Goal: Task Accomplishment & Management: Use online tool/utility

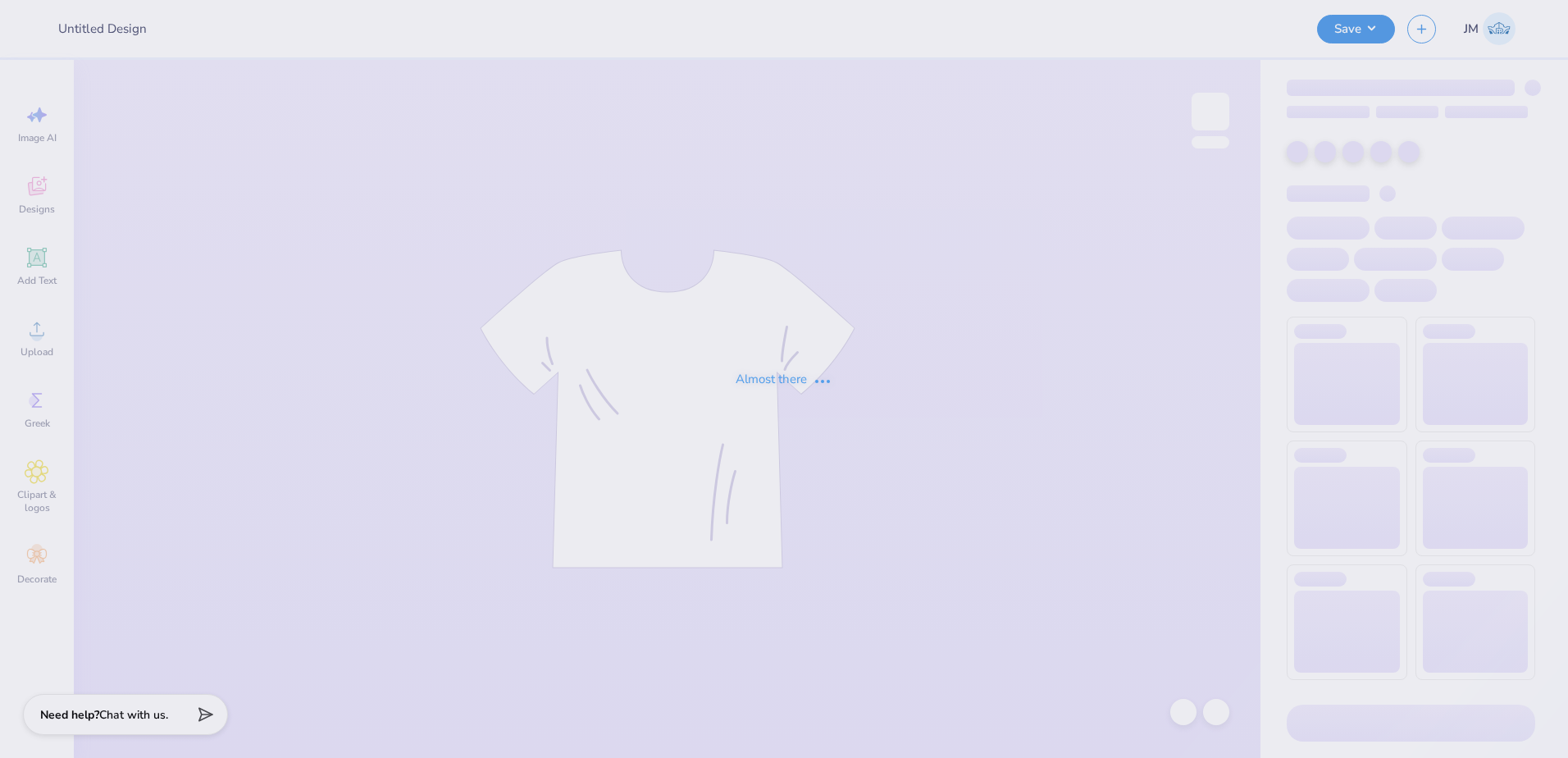
type input "ato mountain weekend"
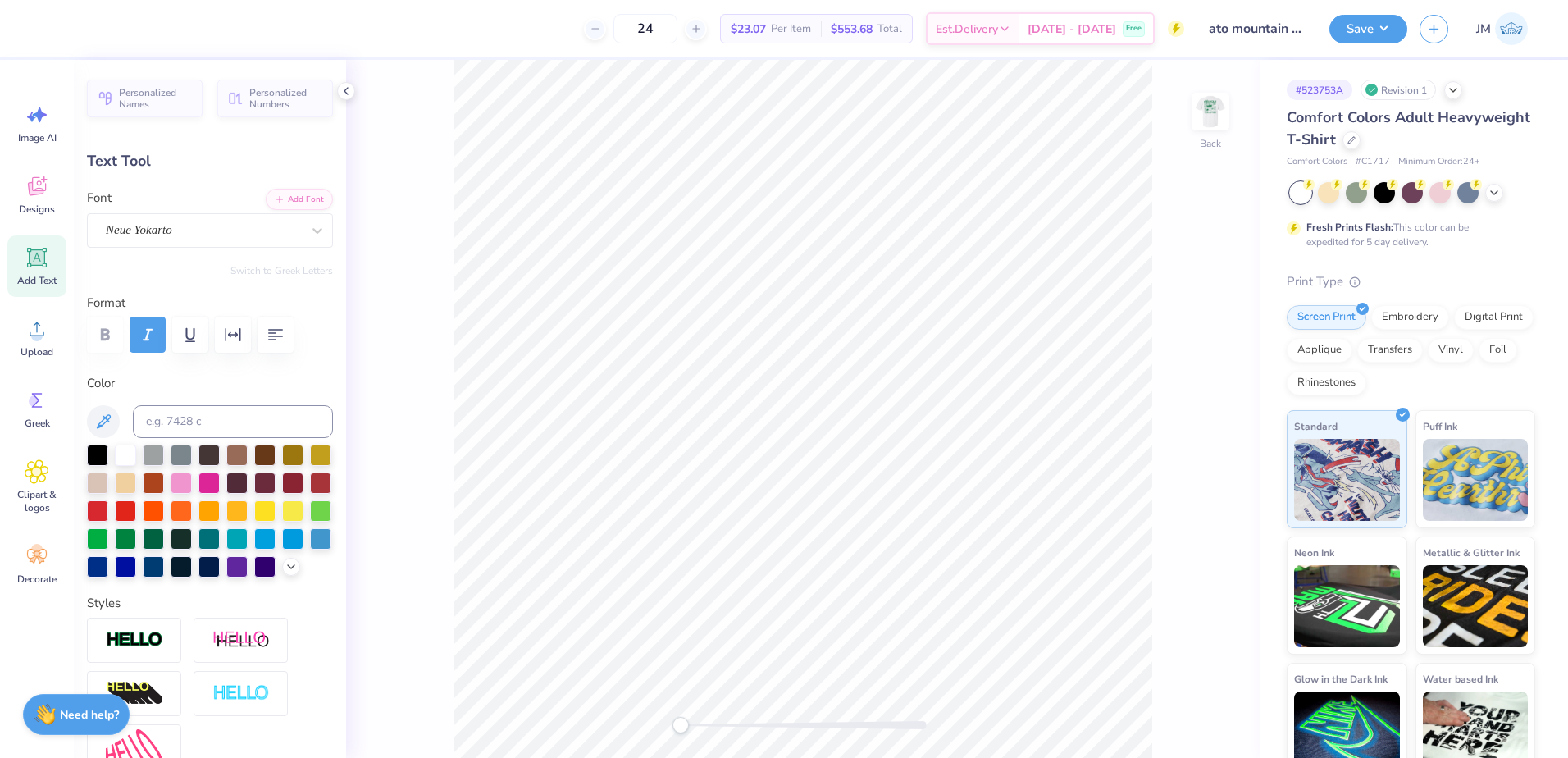
click at [711, 726] on div at bounding box center [803, 725] width 246 height 9
click at [47, 339] on icon at bounding box center [37, 329] width 25 height 25
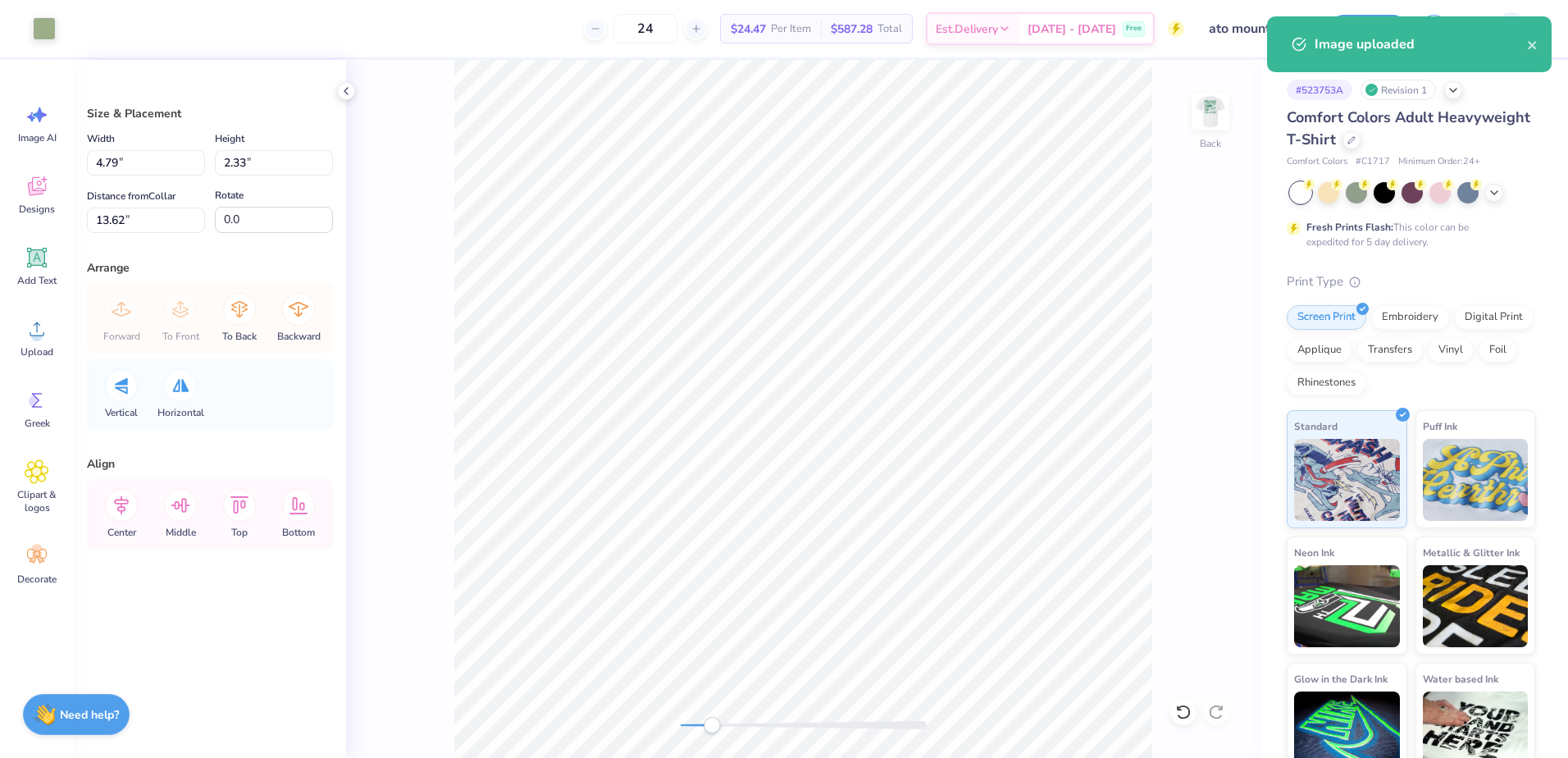
type input "4.79"
type input "2.33"
type input "13.62"
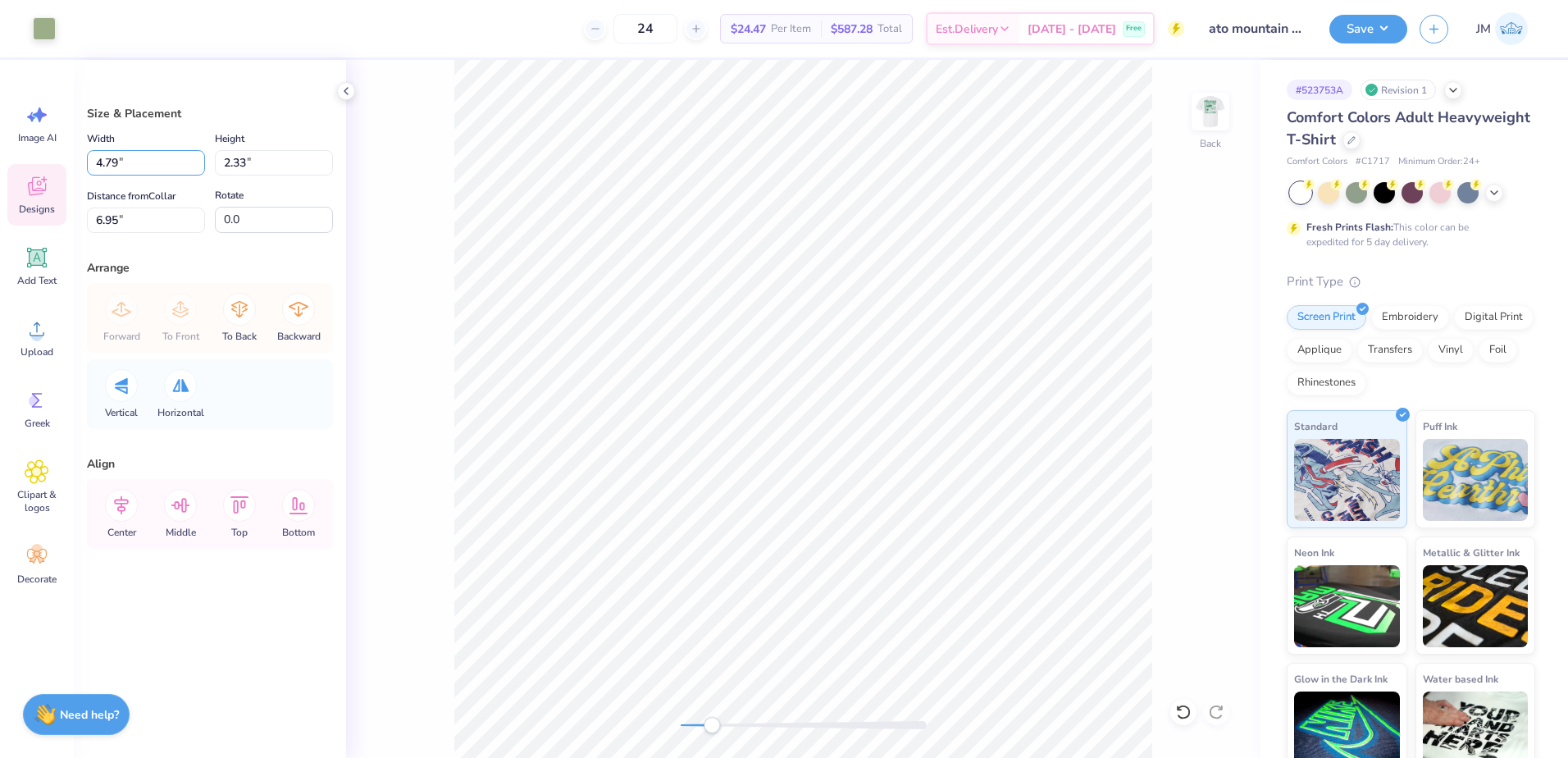
drag, startPoint x: 129, startPoint y: 167, endPoint x: 30, endPoint y: 166, distance: 99.0
click at [30, 166] on div "Art colors 24 $24.47 Per Item $587.28 Total Est. Delivery Oct 11 - 14 Free Desi…" at bounding box center [784, 379] width 1568 height 758
type input "3.50"
type input "1.70"
type input "7.26"
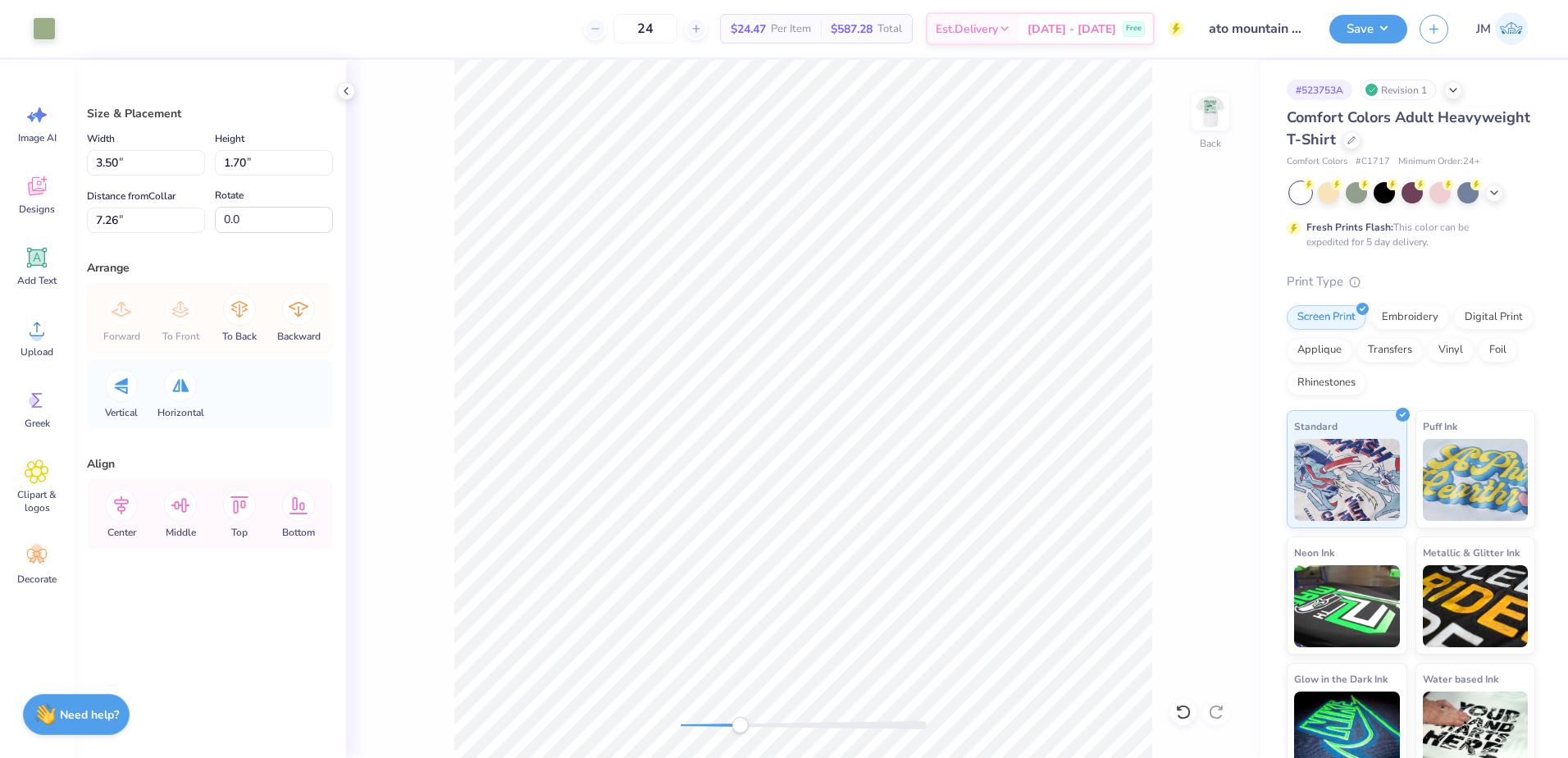
click at [740, 730] on div at bounding box center [803, 725] width 246 height 16
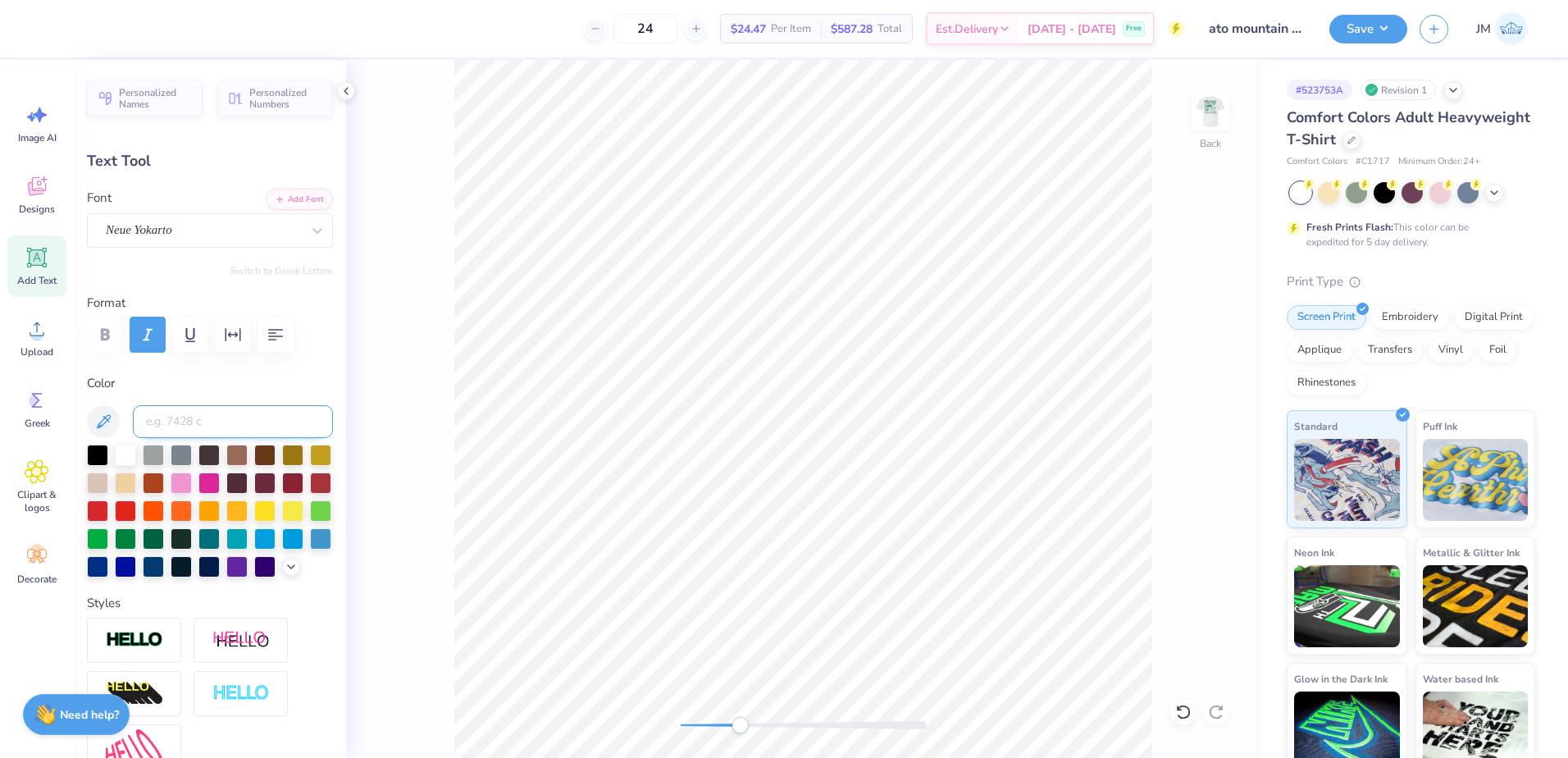
click at [221, 414] on input at bounding box center [233, 422] width 200 height 33
type input "7494"
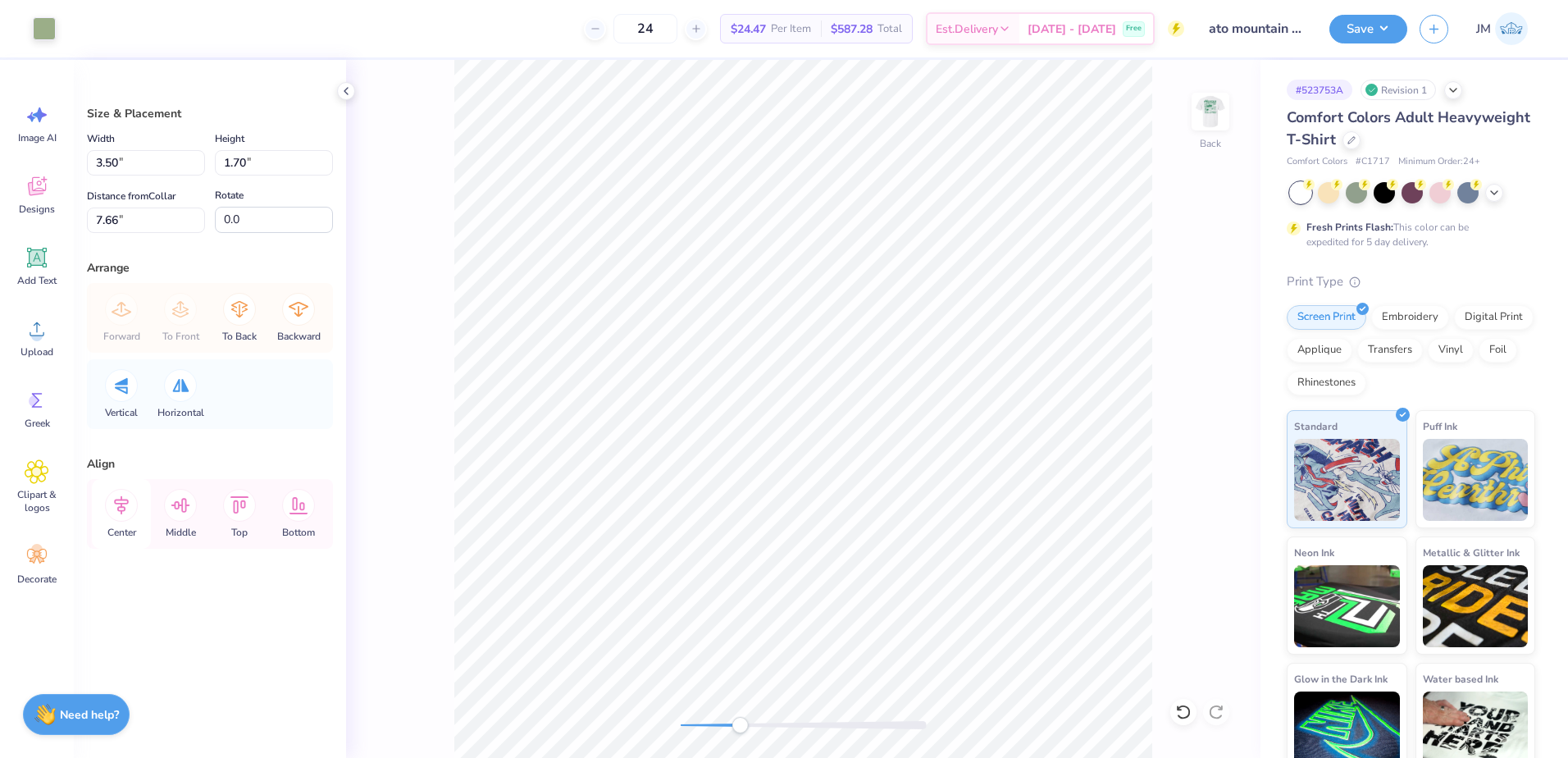
click at [130, 511] on icon at bounding box center [122, 505] width 33 height 33
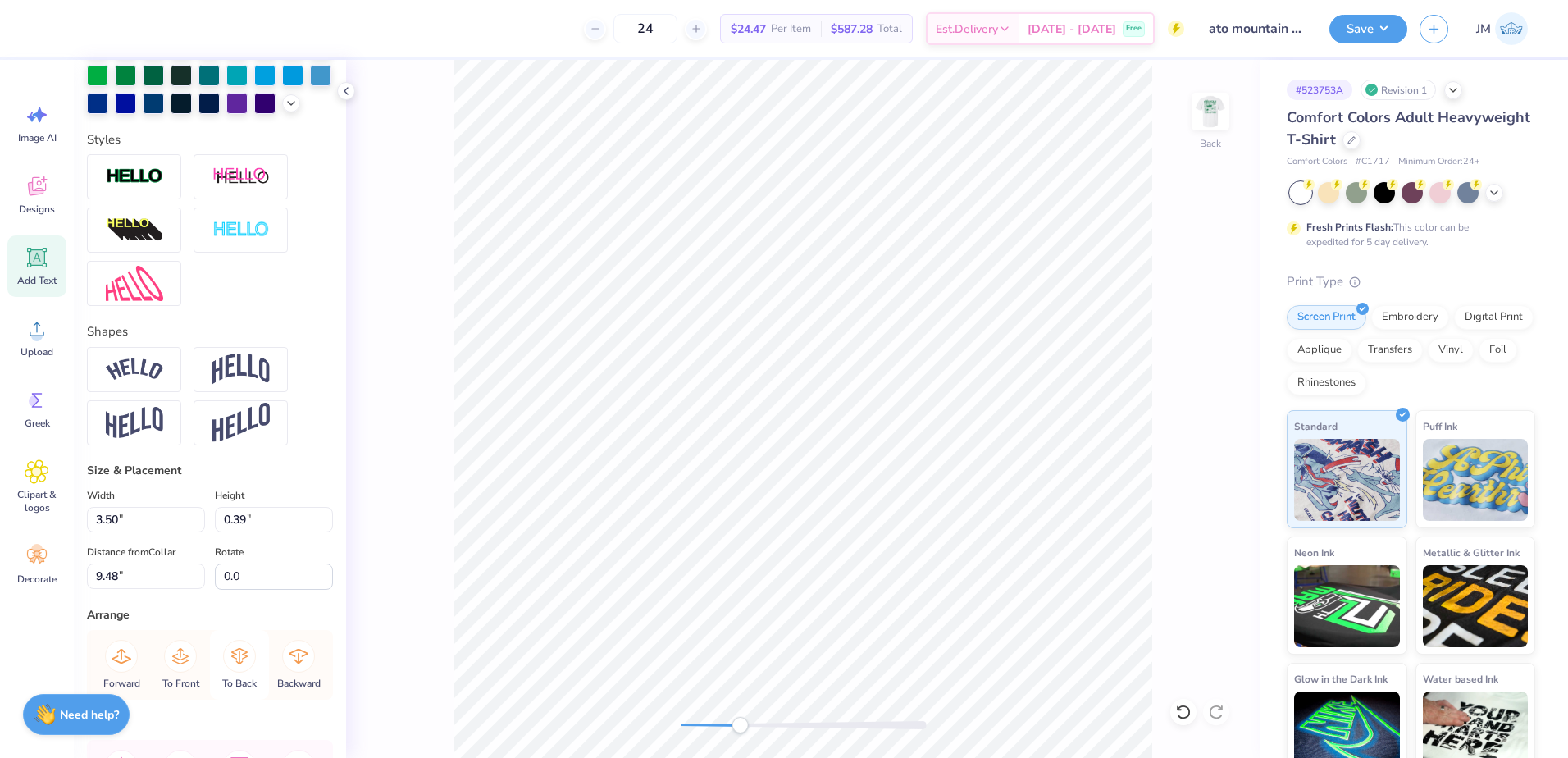
scroll to position [625, 0]
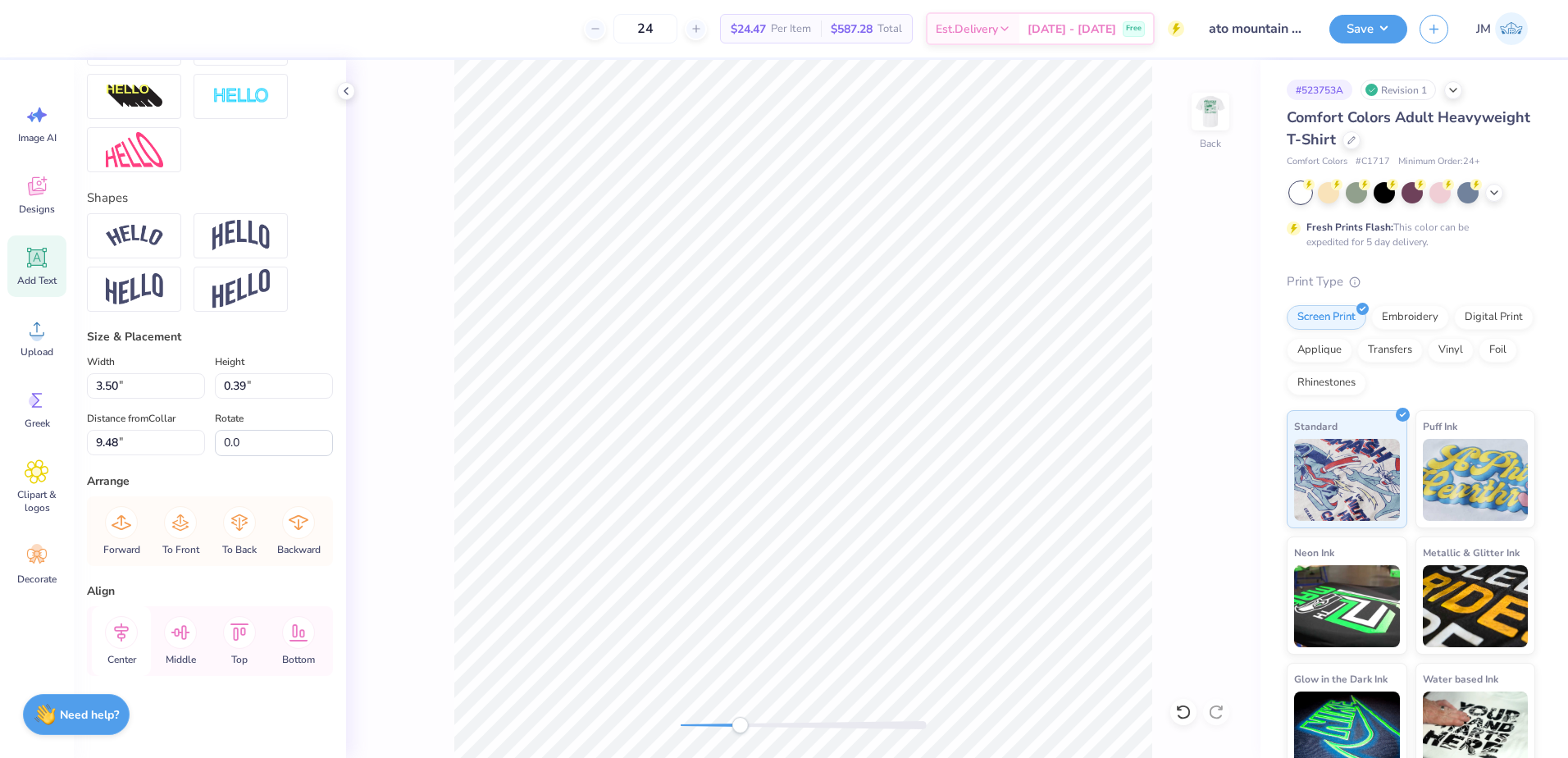
click at [125, 639] on icon at bounding box center [122, 632] width 33 height 33
click at [129, 625] on icon at bounding box center [122, 632] width 33 height 33
type input "1.24"
type input "0.25"
type input "4.52"
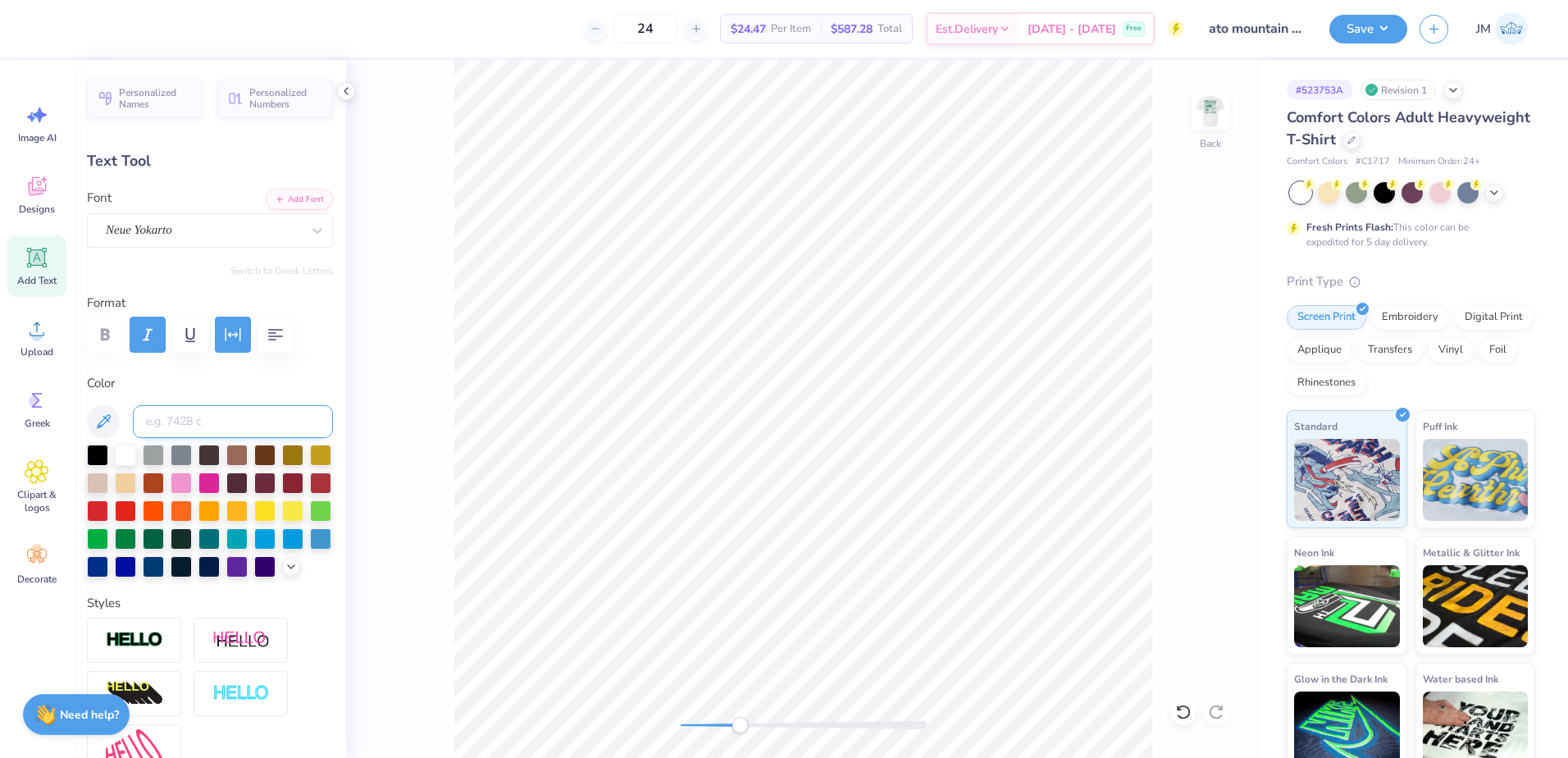
click at [189, 419] on input at bounding box center [233, 422] width 200 height 33
type input "7494"
drag, startPoint x: 757, startPoint y: 729, endPoint x: 784, endPoint y: 717, distance: 29.5
click at [771, 729] on div at bounding box center [803, 725] width 246 height 9
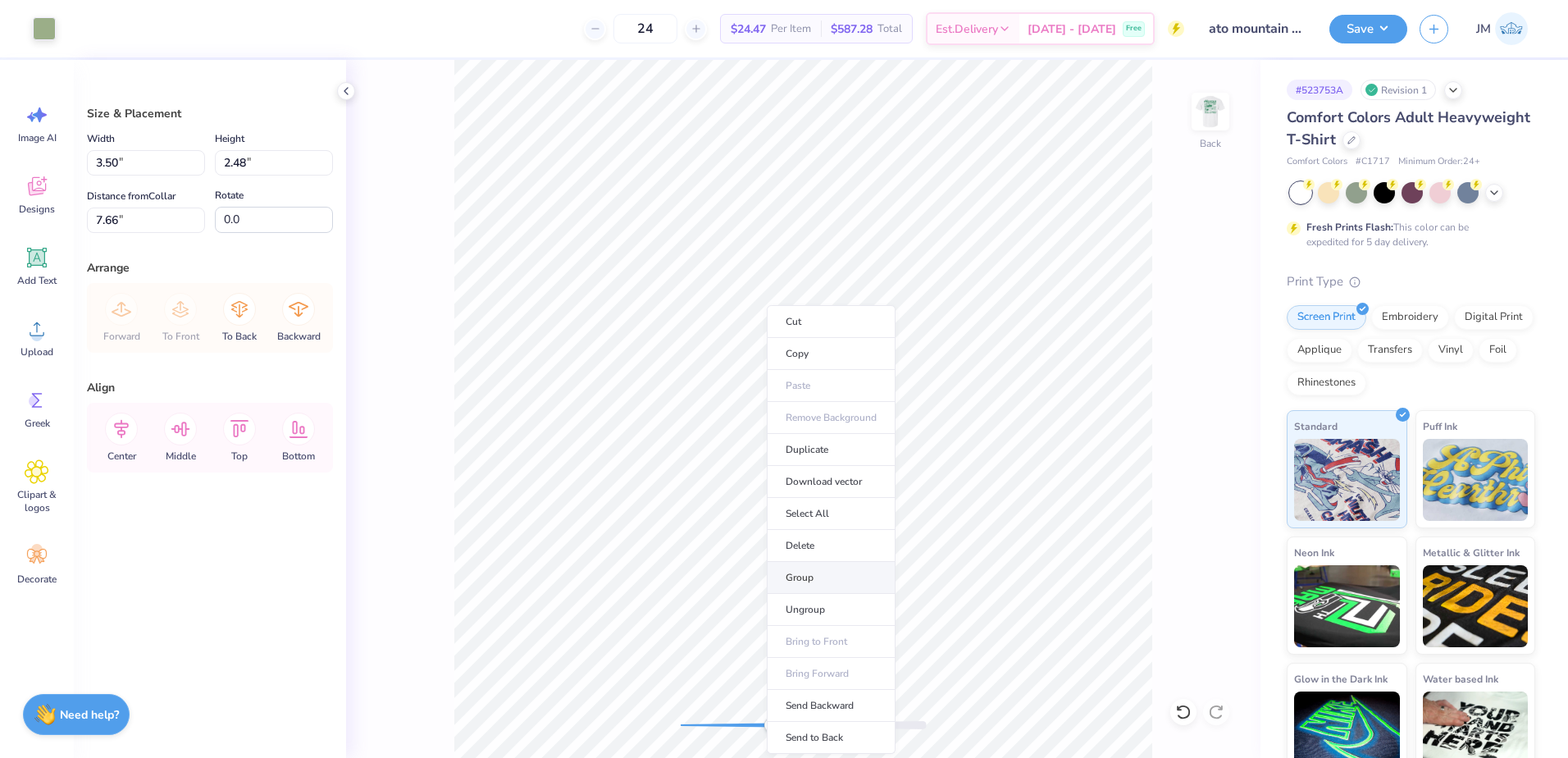
click at [826, 574] on li "Group" at bounding box center [831, 578] width 129 height 32
drag, startPoint x: 710, startPoint y: 724, endPoint x: 685, endPoint y: 717, distance: 26.0
click at [685, 721] on div at bounding box center [803, 725] width 246 height 9
click at [147, 214] on input "7.66" at bounding box center [146, 219] width 118 height 26
type input "3"
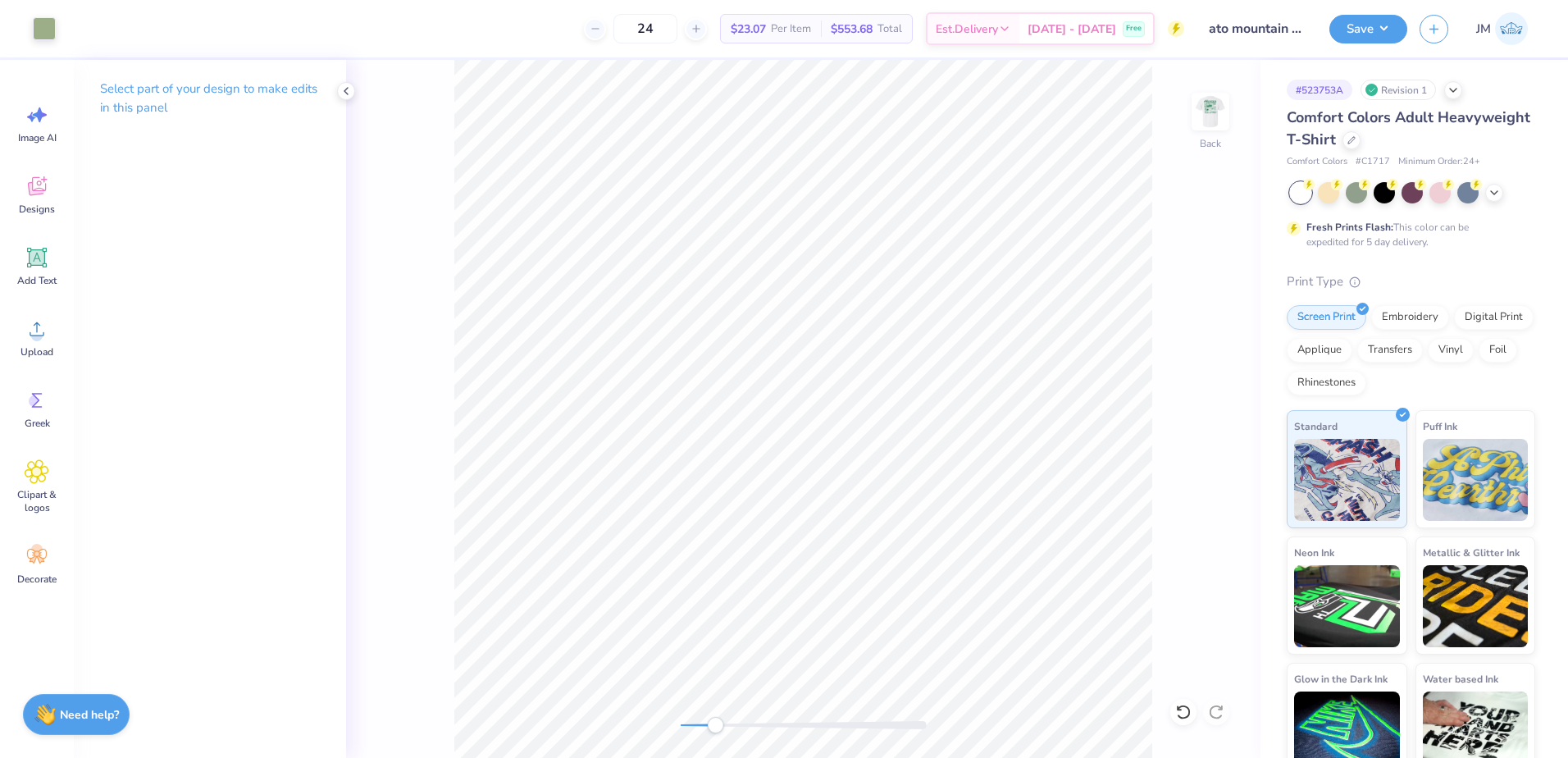
click at [715, 730] on div at bounding box center [803, 725] width 246 height 16
click at [838, 718] on div at bounding box center [803, 725] width 246 height 16
drag, startPoint x: 718, startPoint y: 725, endPoint x: 681, endPoint y: 717, distance: 37.9
click at [681, 721] on div at bounding box center [803, 725] width 246 height 9
click at [1218, 105] on img at bounding box center [1210, 111] width 66 height 66
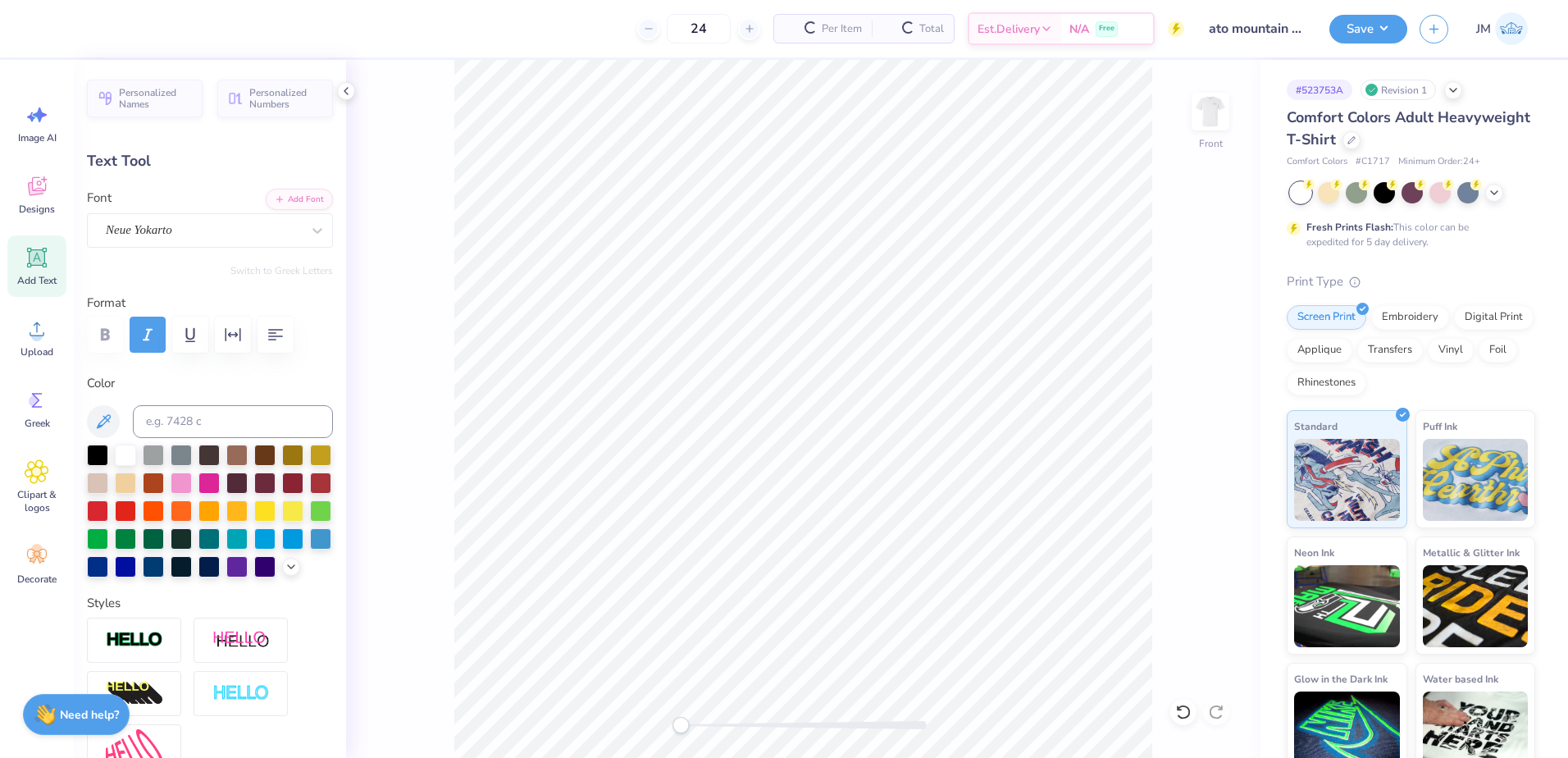
type input "4.88"
type input "0.61"
type input "13.82"
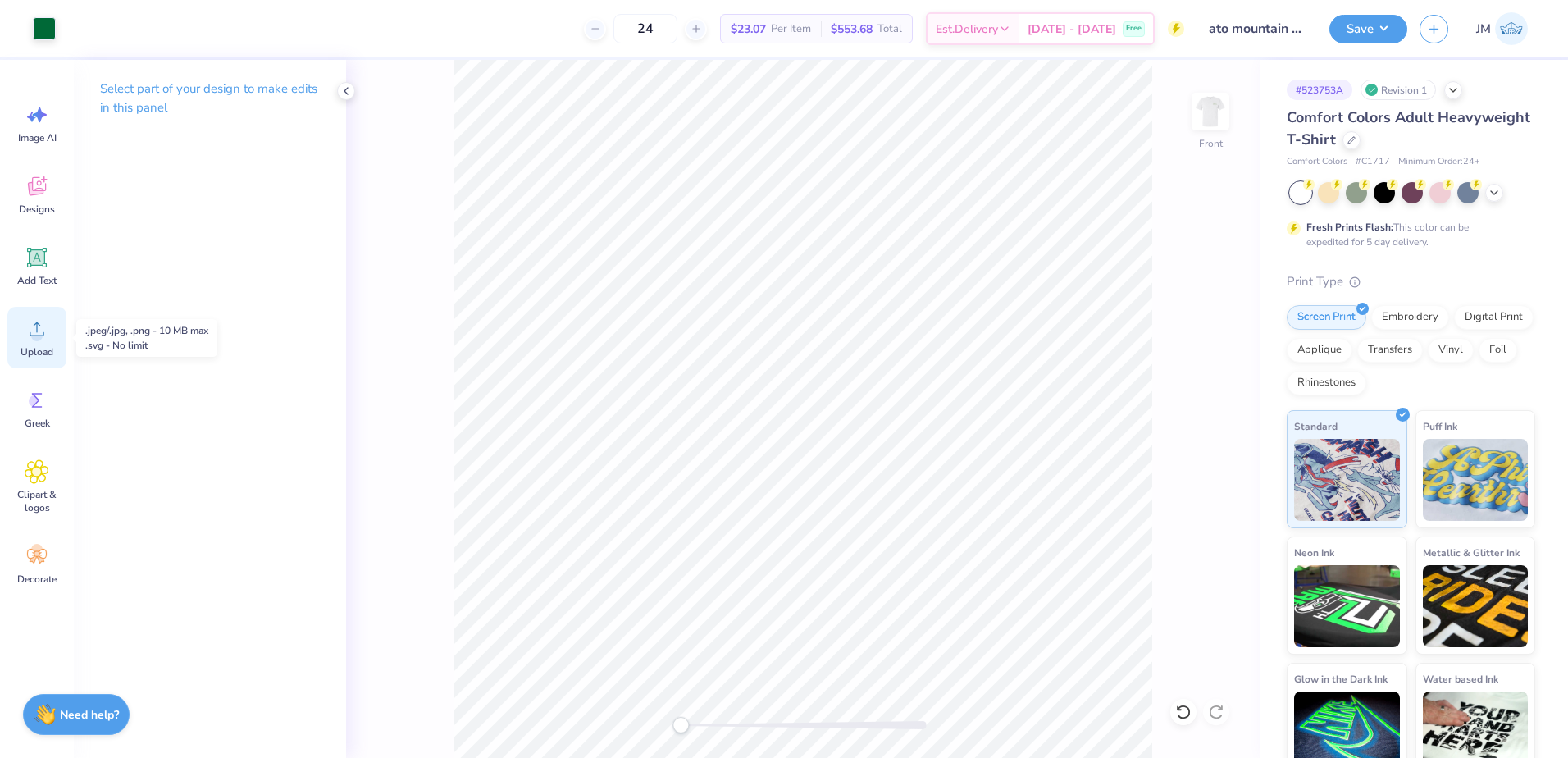
click at [32, 345] on div "Upload" at bounding box center [37, 337] width 59 height 62
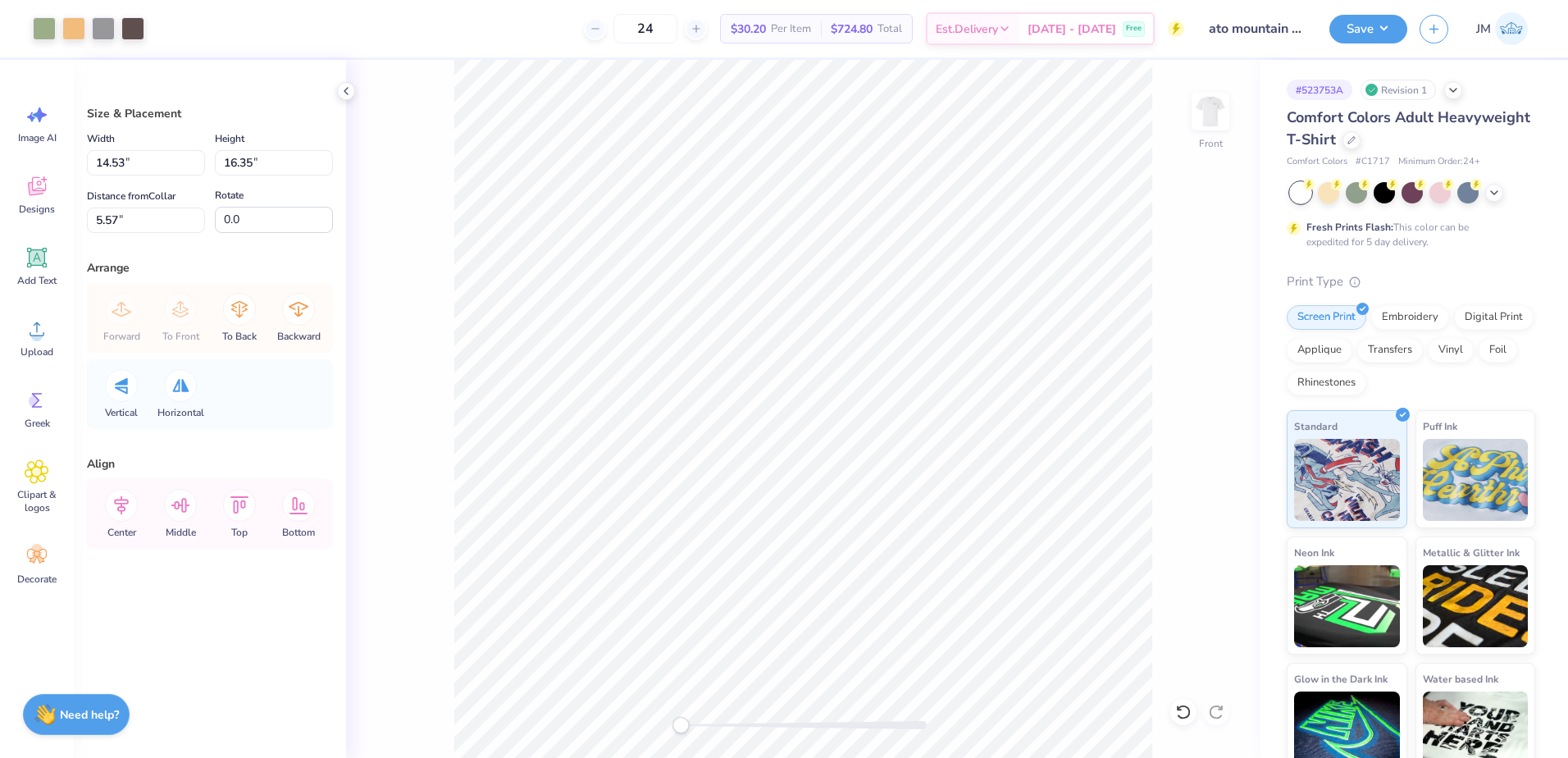
type input "8.74"
type input "9.83"
type input "12.09"
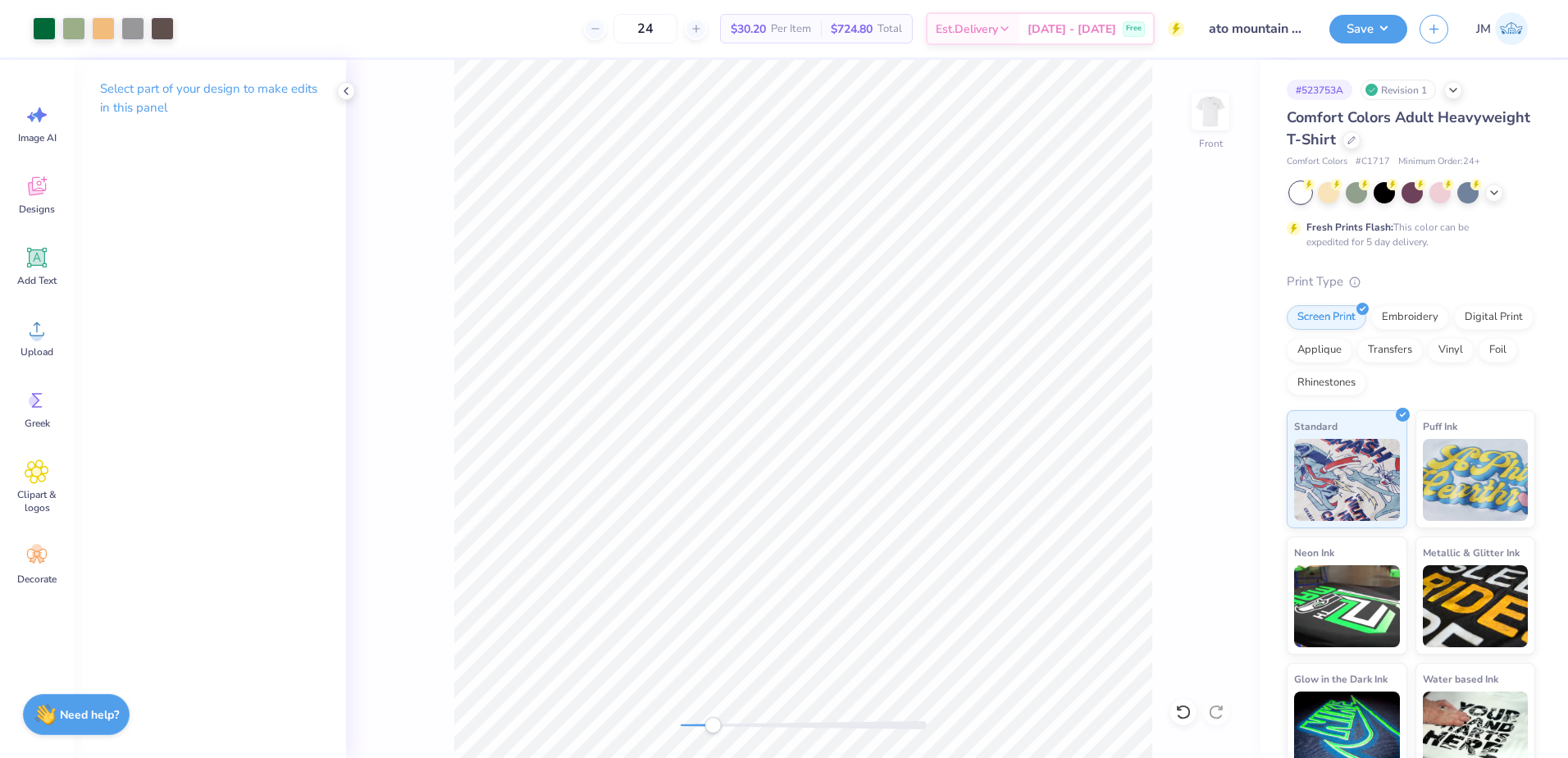
click at [712, 718] on div at bounding box center [803, 725] width 246 height 16
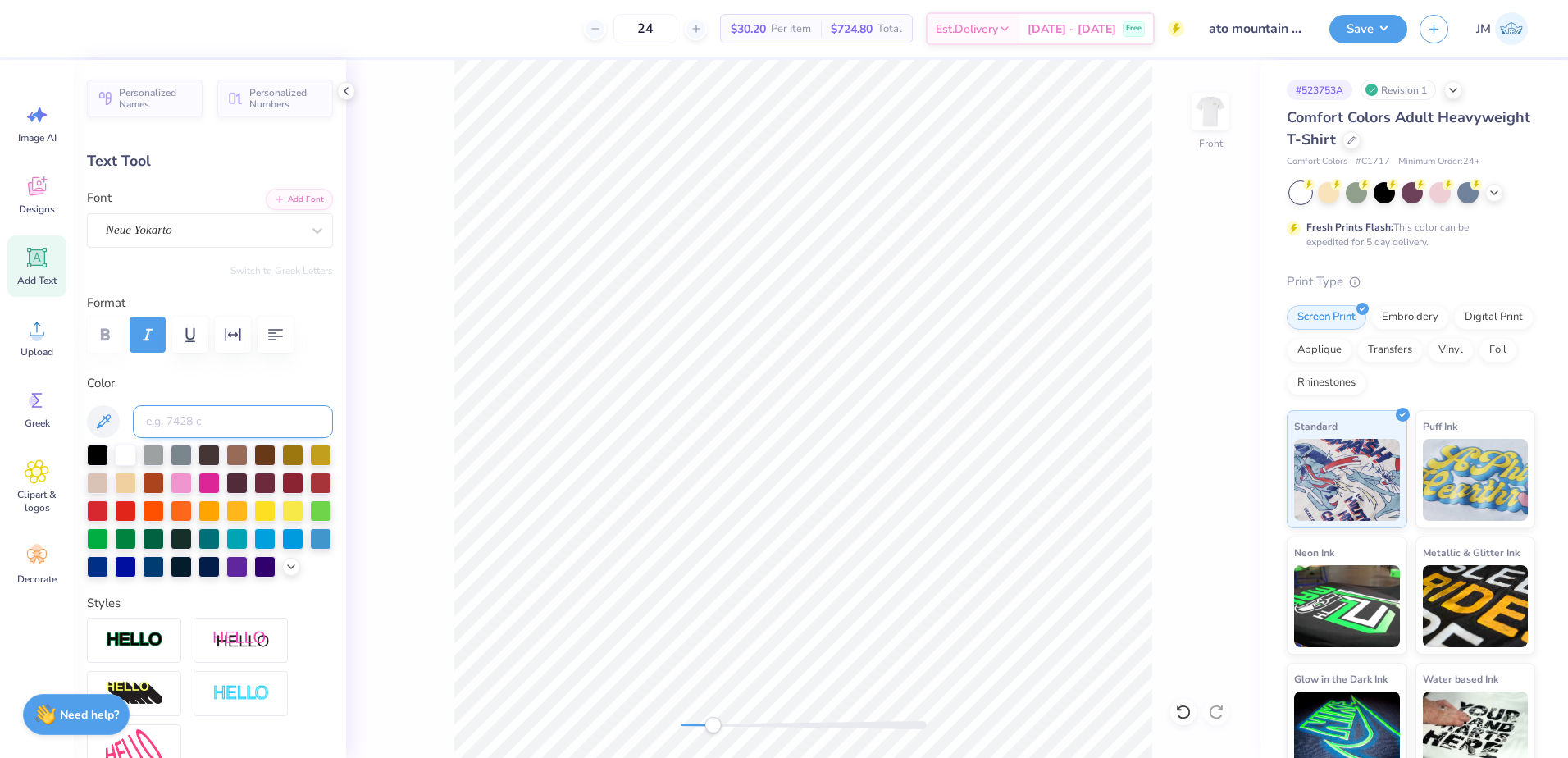
click at [195, 420] on input at bounding box center [233, 422] width 200 height 33
type input "7494"
type input "2.49"
type input "0.31"
type input "14.80"
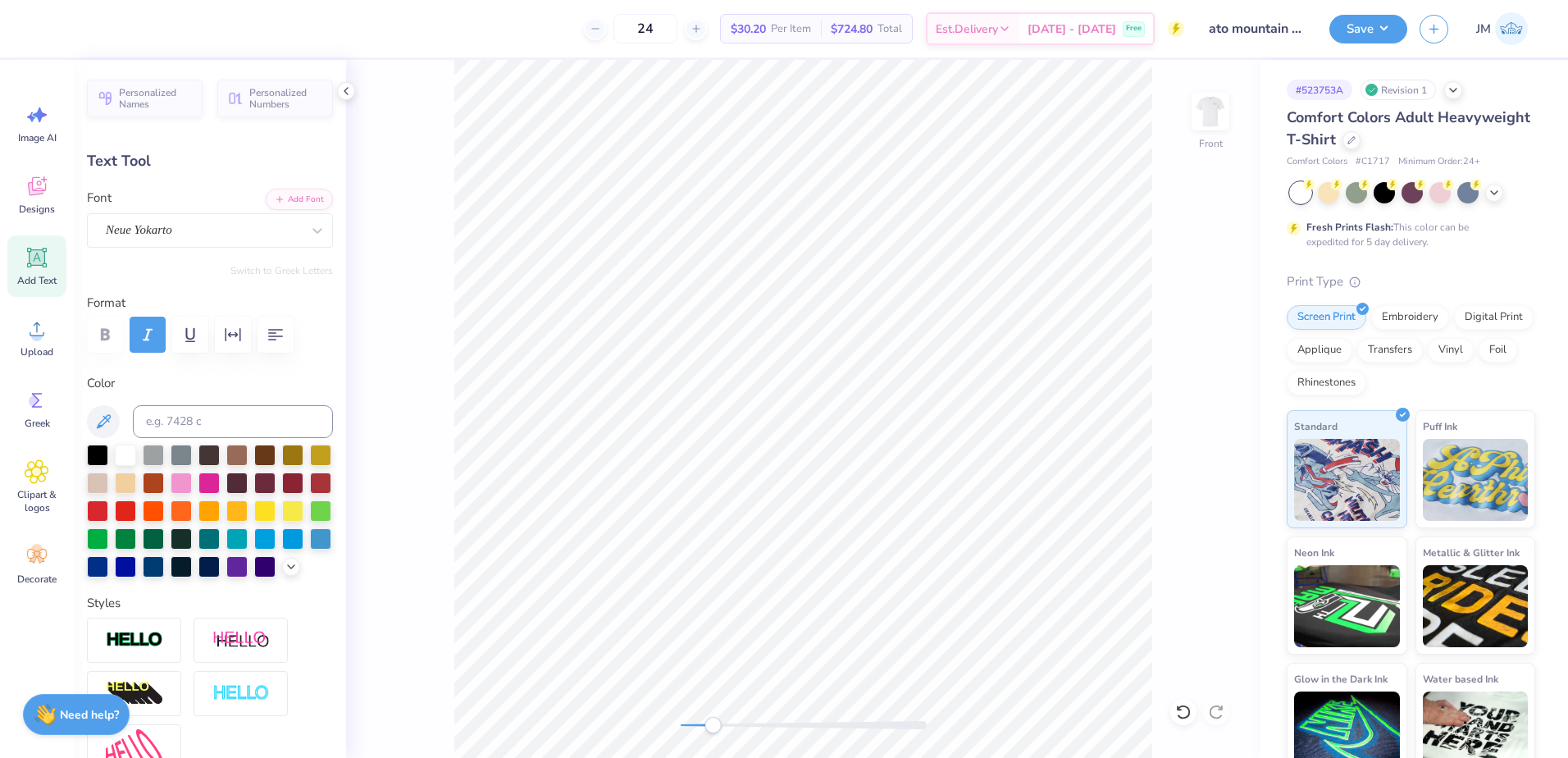
type input "3.38"
type input "0.42"
type input "11.97"
drag, startPoint x: 767, startPoint y: 728, endPoint x: 774, endPoint y: 722, distance: 9.2
click at [767, 727] on div at bounding box center [803, 725] width 246 height 9
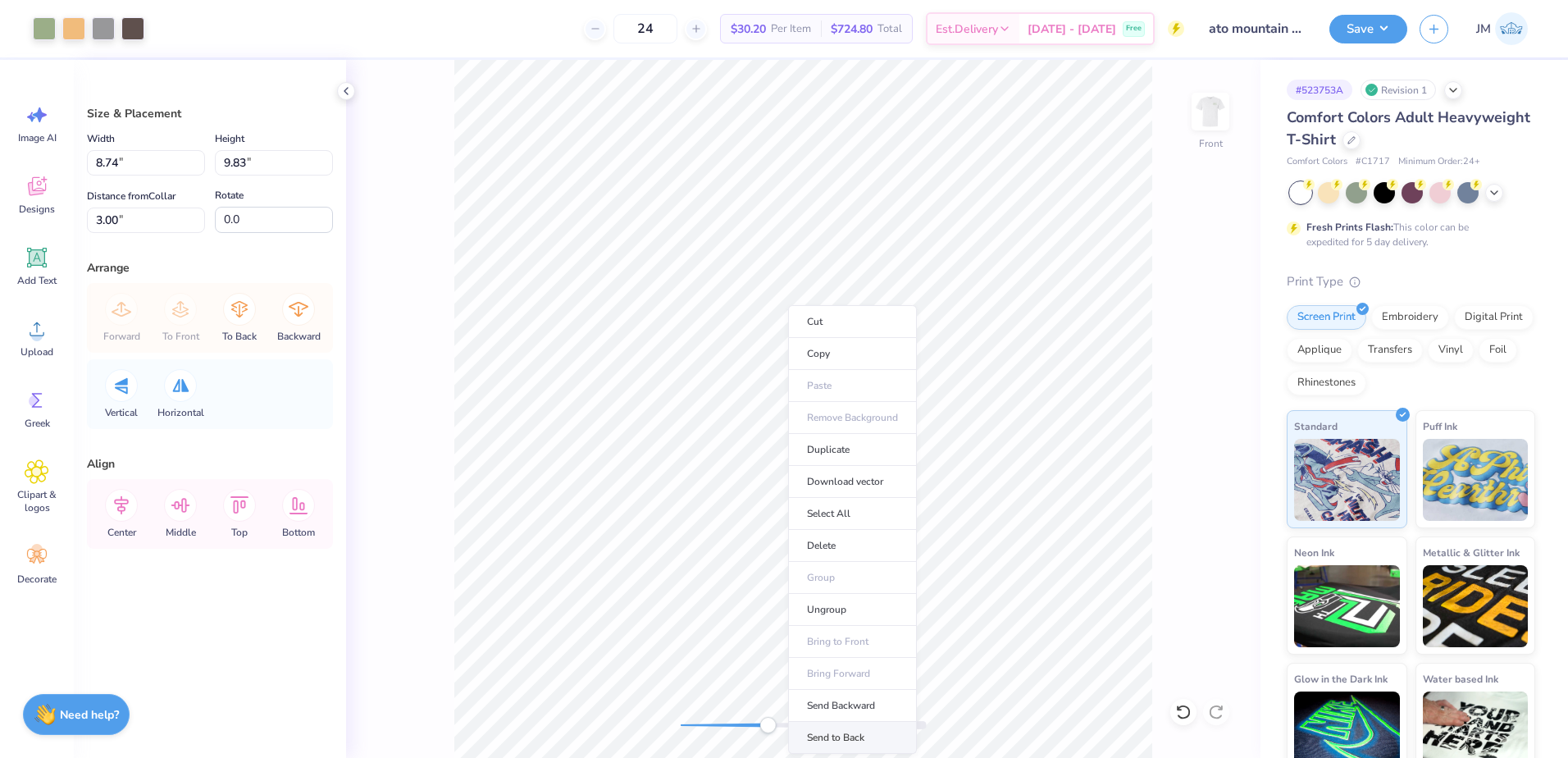
click at [851, 745] on li "Send to Back" at bounding box center [853, 738] width 129 height 32
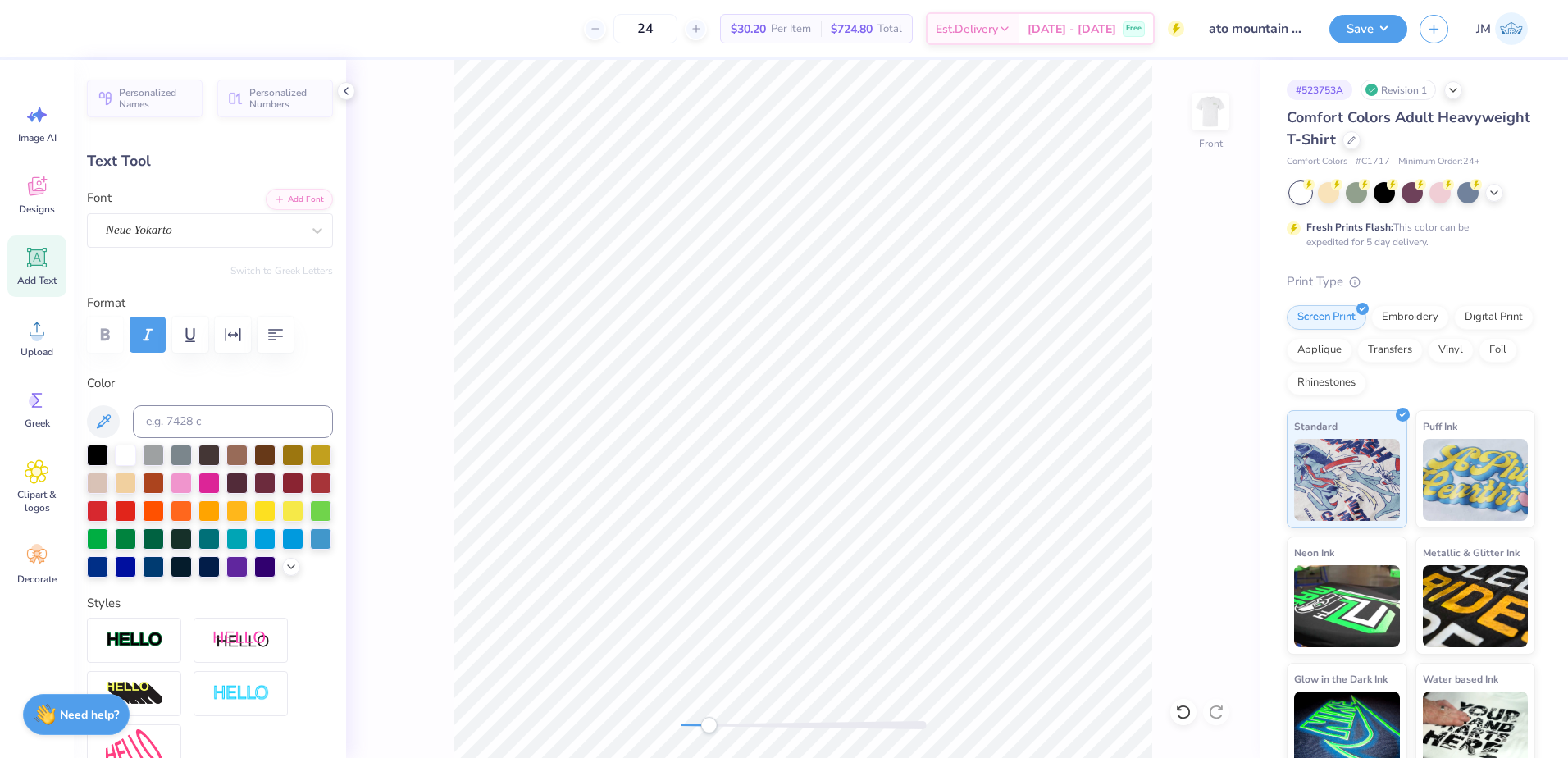
click at [708, 706] on div "Front" at bounding box center [803, 408] width 915 height 698
type input "10.97"
type input "1.28"
type input "16.74"
click at [249, 420] on input at bounding box center [233, 422] width 200 height 33
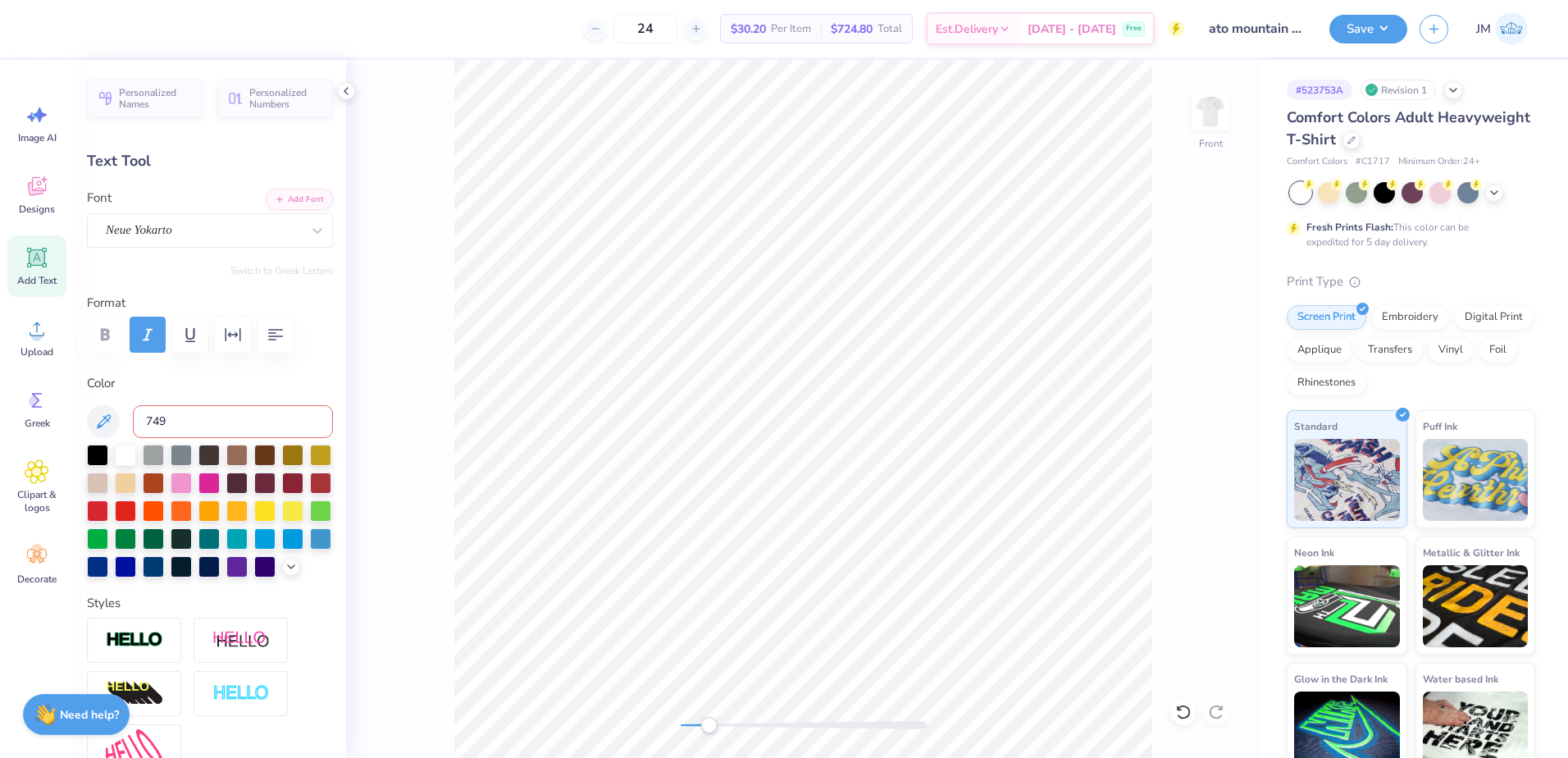
type input "7494"
type input "8.04"
type input "0.94"
type input "13.31"
type input "3.38"
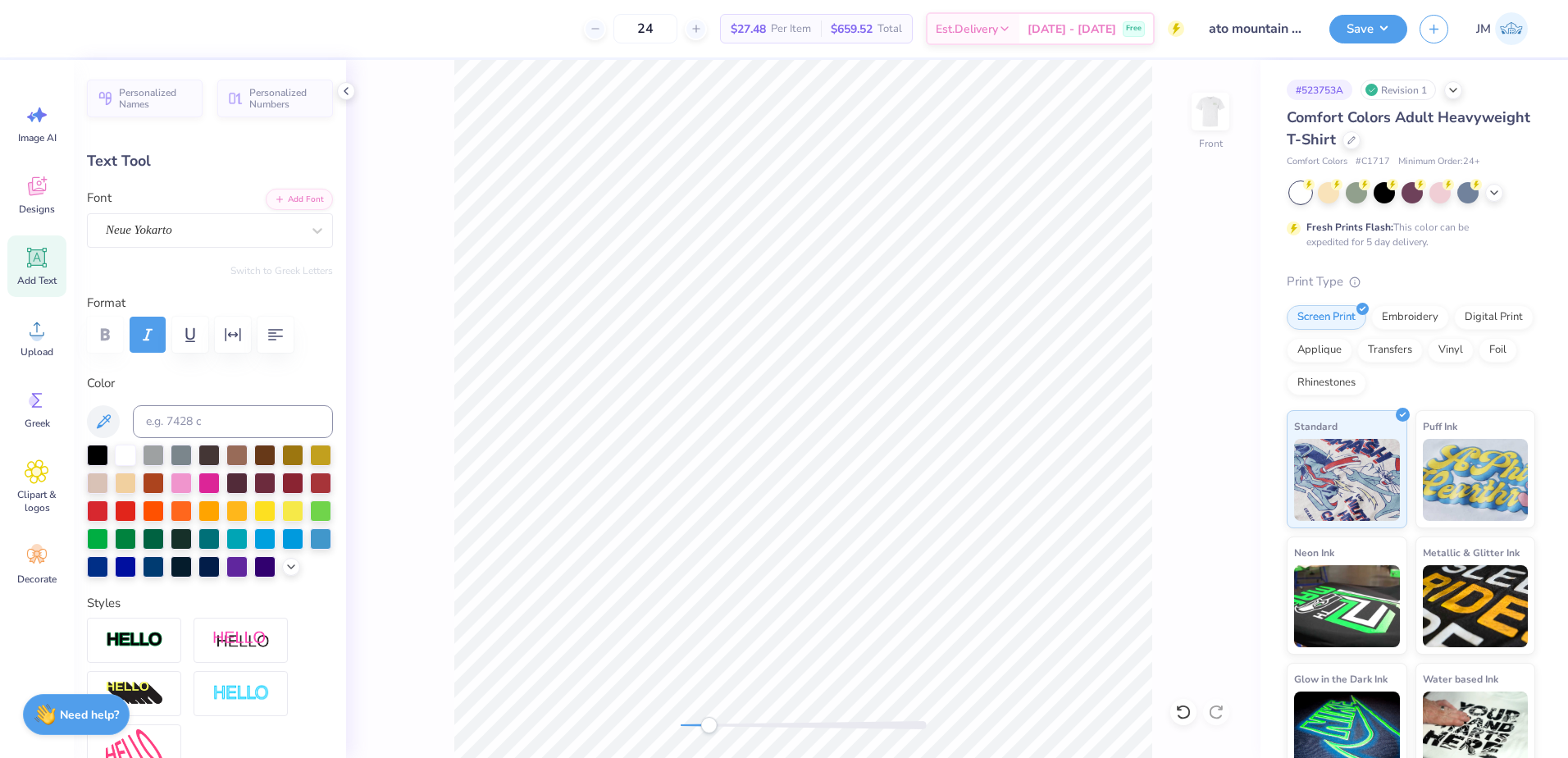
type input "0.42"
type input "12.06"
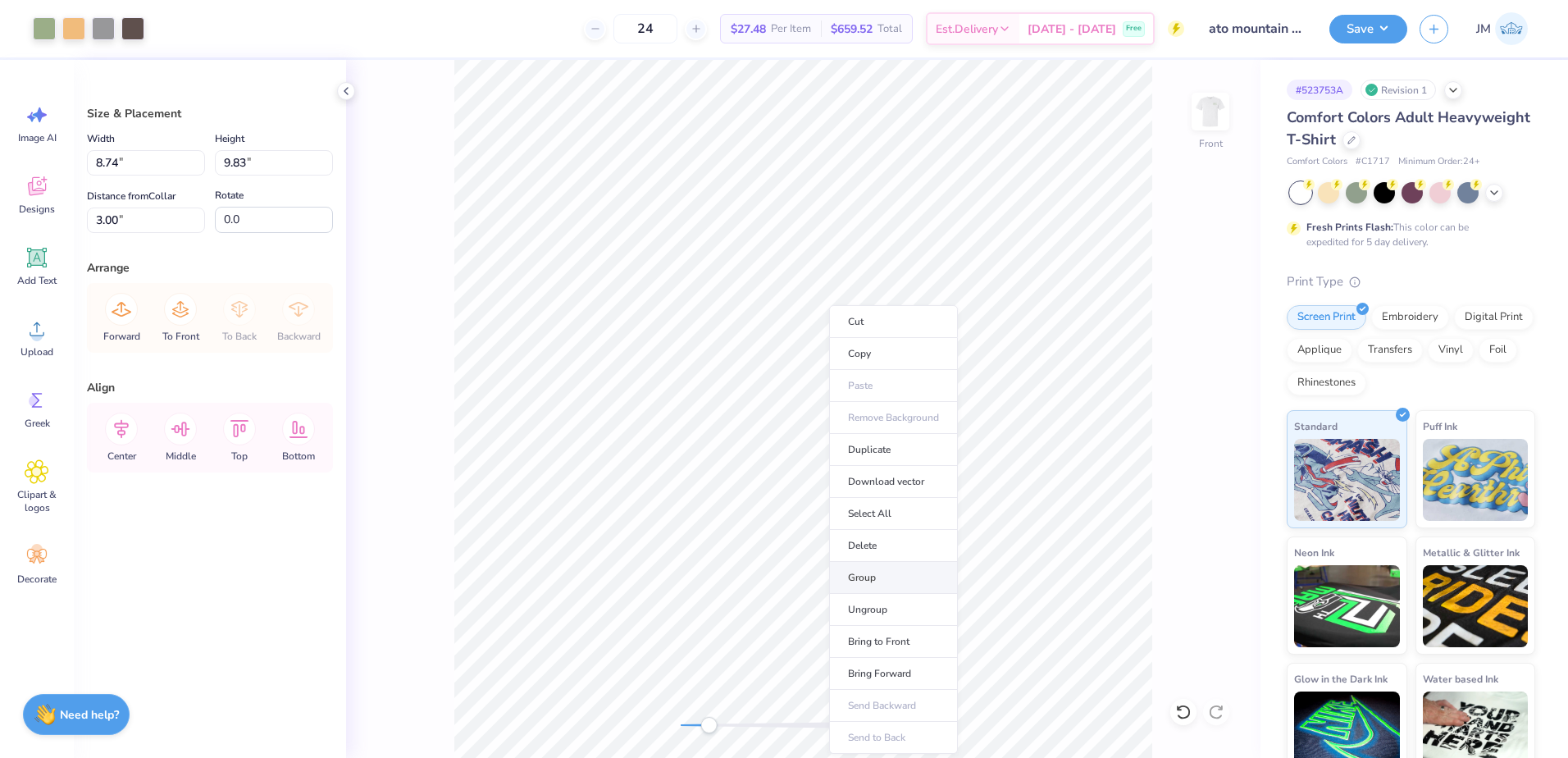
click at [867, 582] on li "Group" at bounding box center [894, 578] width 129 height 32
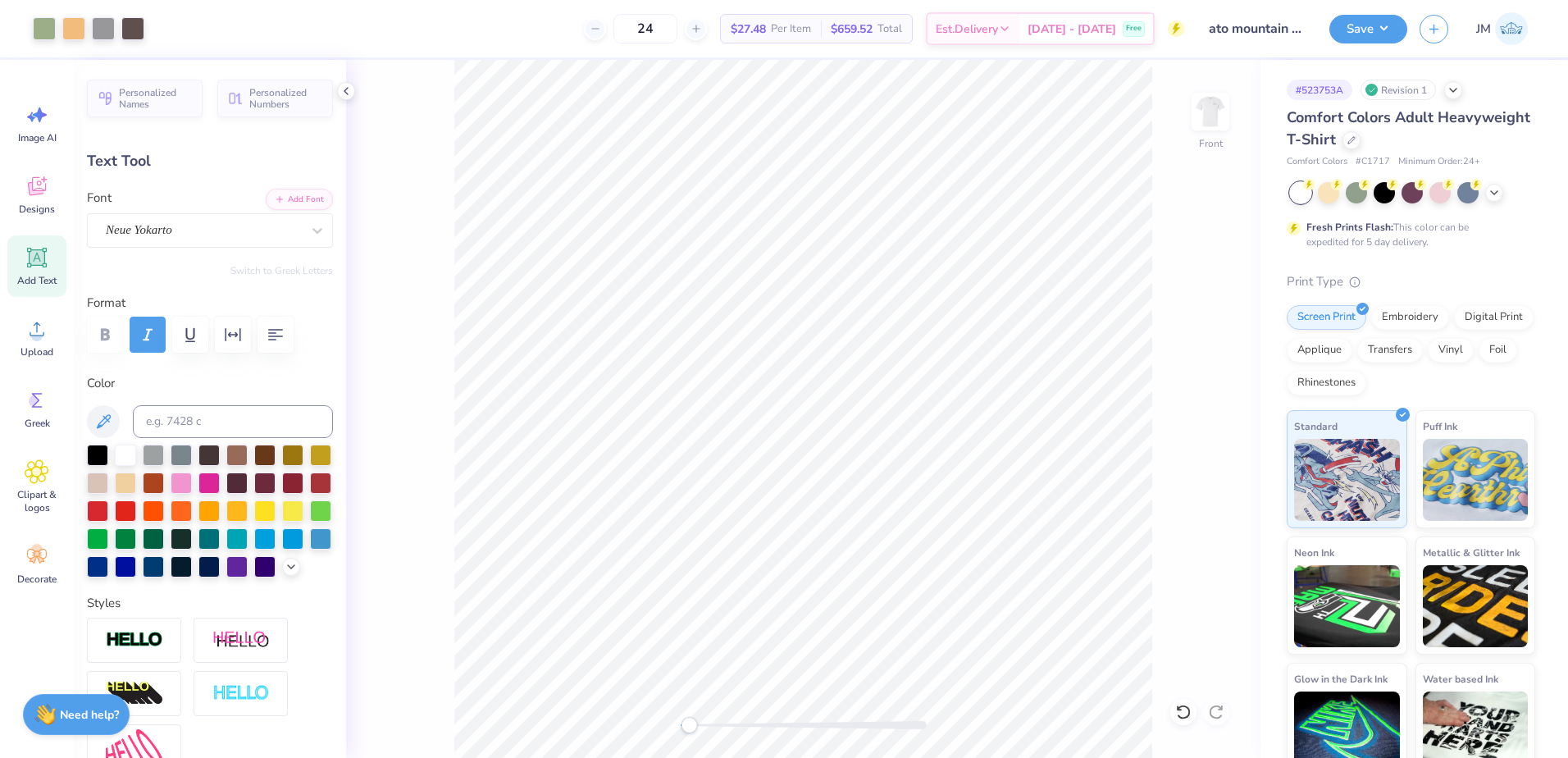
drag, startPoint x: 706, startPoint y: 730, endPoint x: 689, endPoint y: 719, distance: 20.2
click at [689, 719] on div "Accessibility label" at bounding box center [689, 725] width 16 height 16
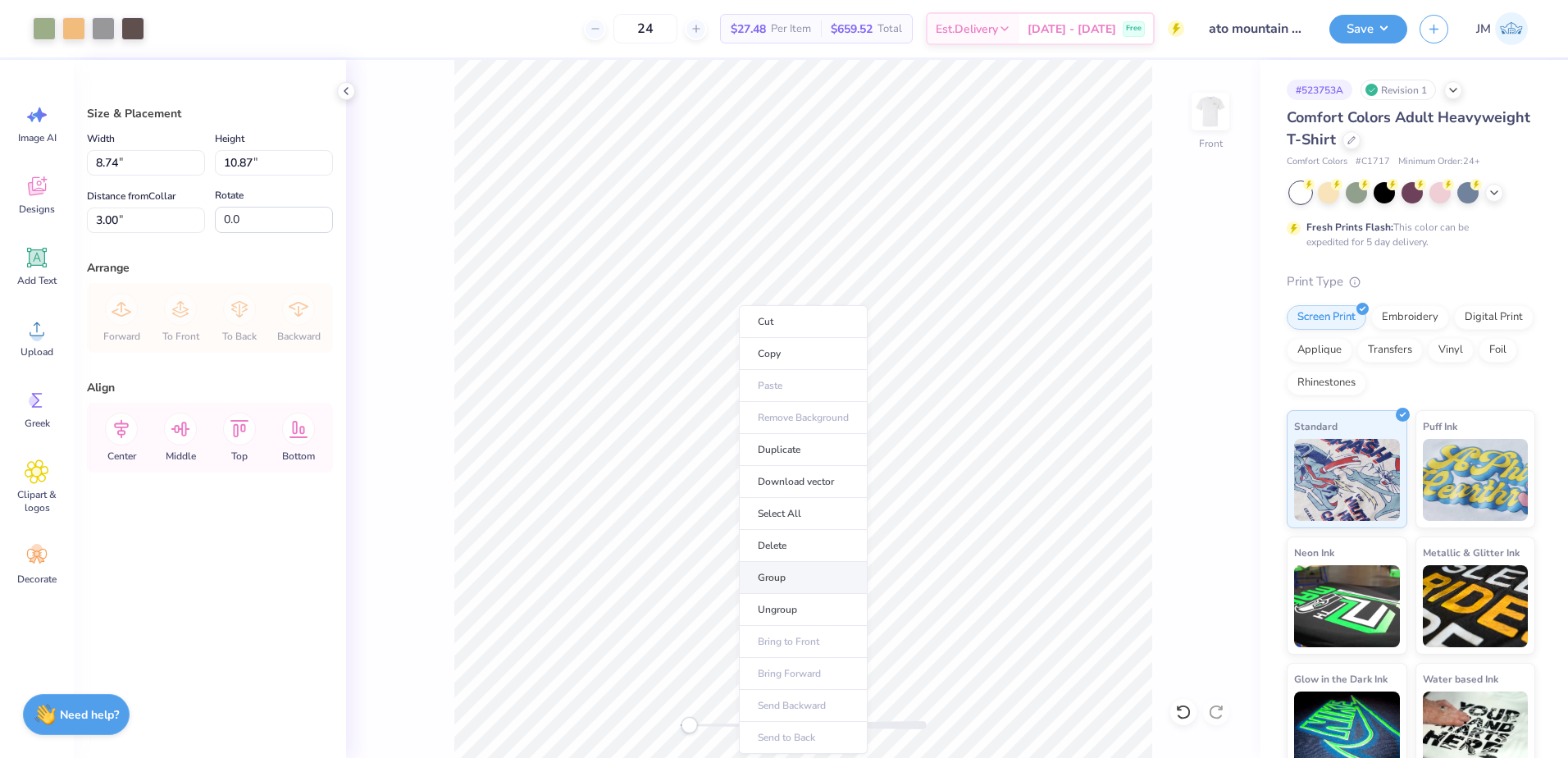
click at [785, 582] on li "Group" at bounding box center [803, 578] width 129 height 32
click at [157, 165] on input "8.74" at bounding box center [146, 162] width 118 height 26
type input "12.00"
type input "14.93"
click at [110, 210] on input "0.97" at bounding box center [146, 219] width 118 height 26
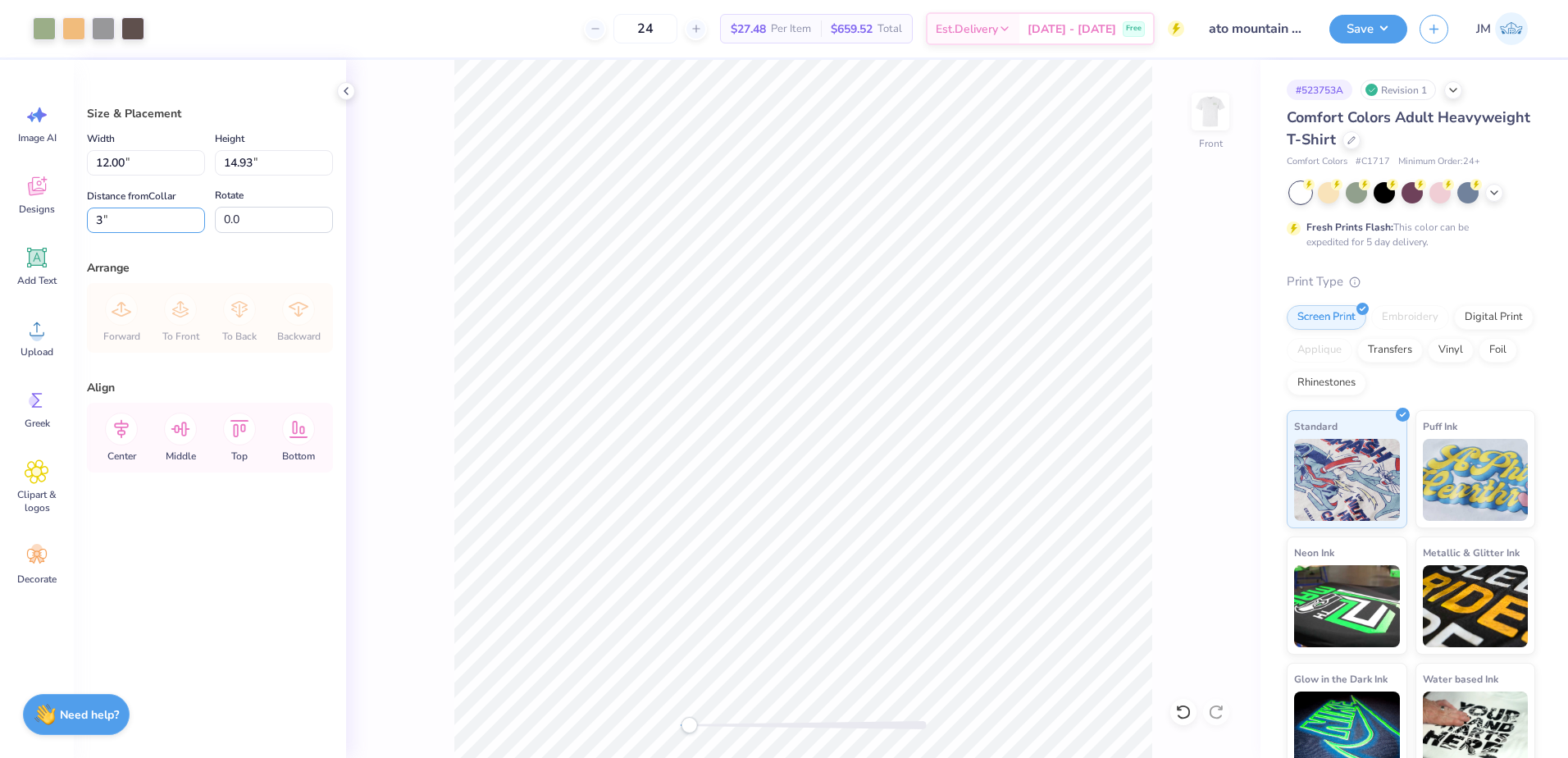
type input "3"
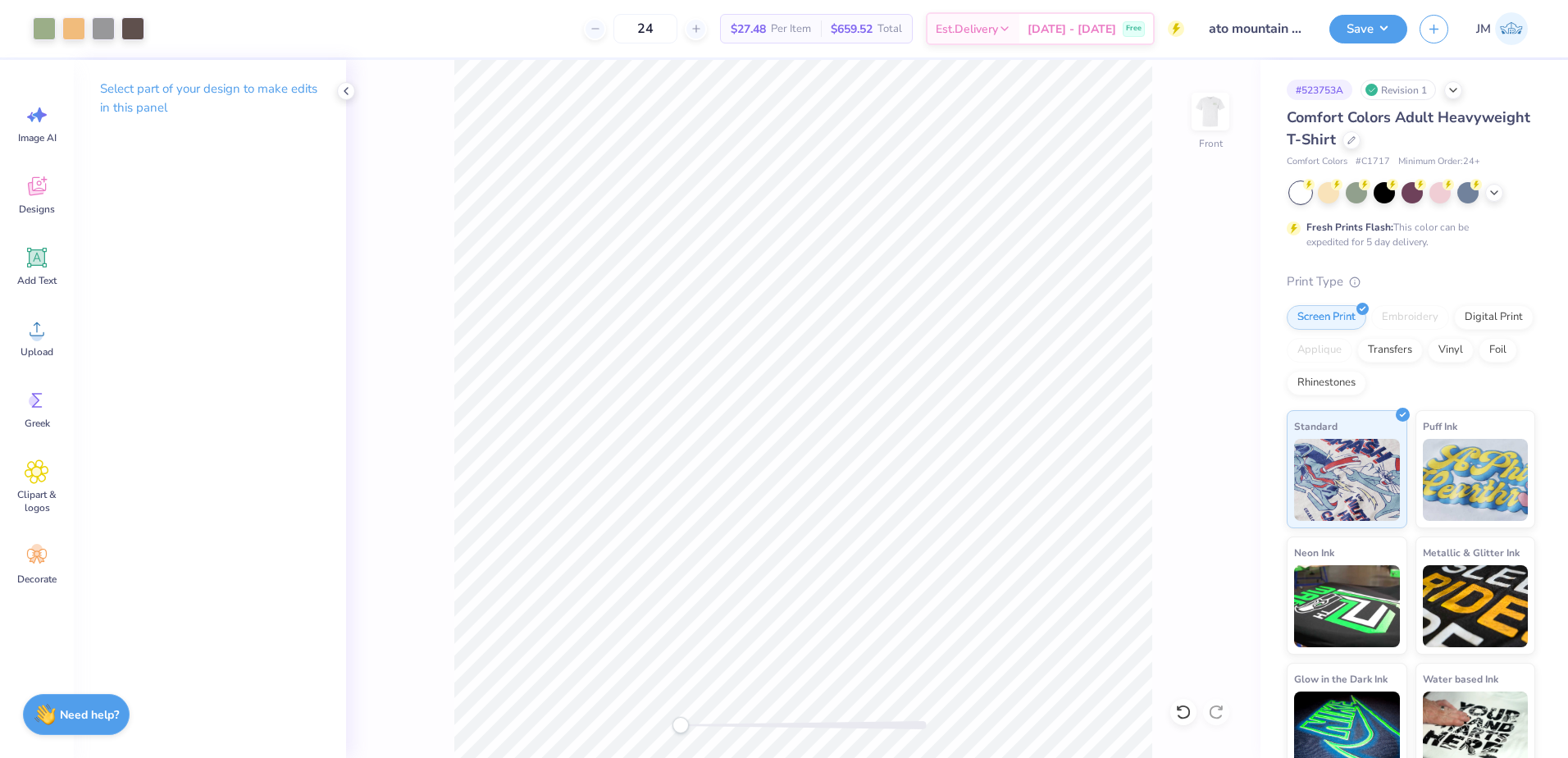
click at [663, 726] on div "Front" at bounding box center [803, 408] width 915 height 698
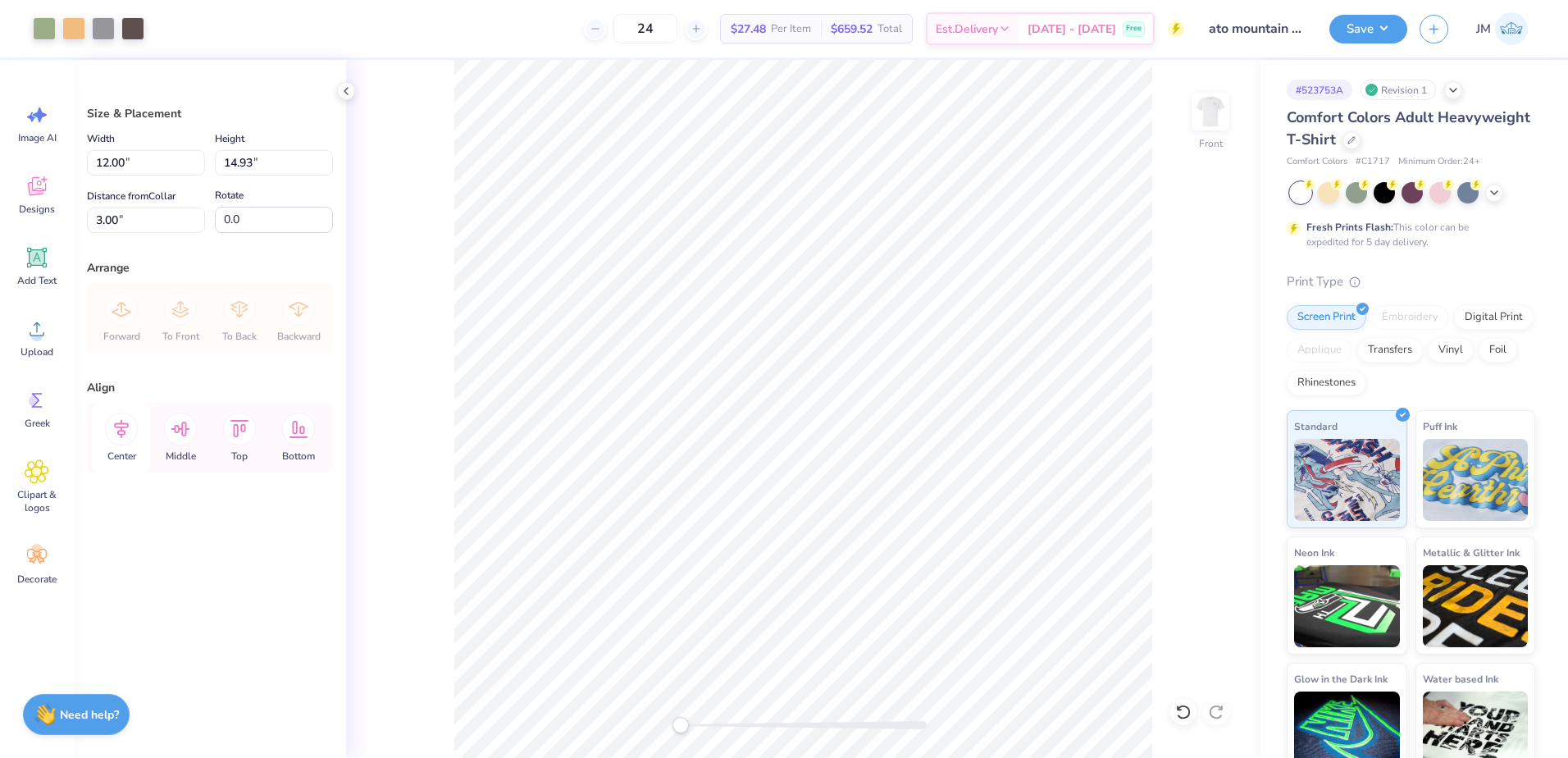
click at [121, 433] on icon at bounding box center [122, 428] width 33 height 33
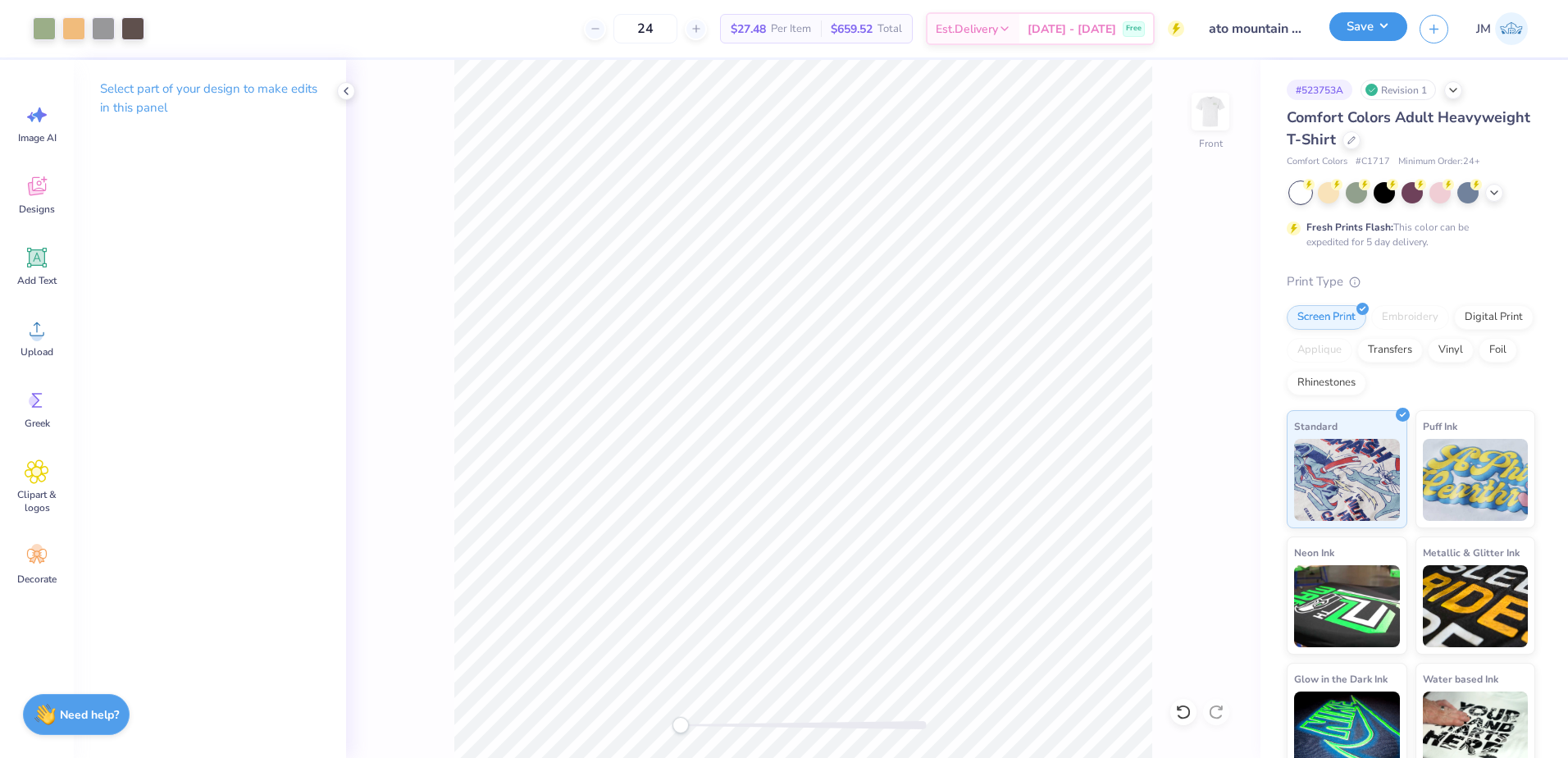
click at [1370, 33] on button "Save" at bounding box center [1369, 27] width 78 height 28
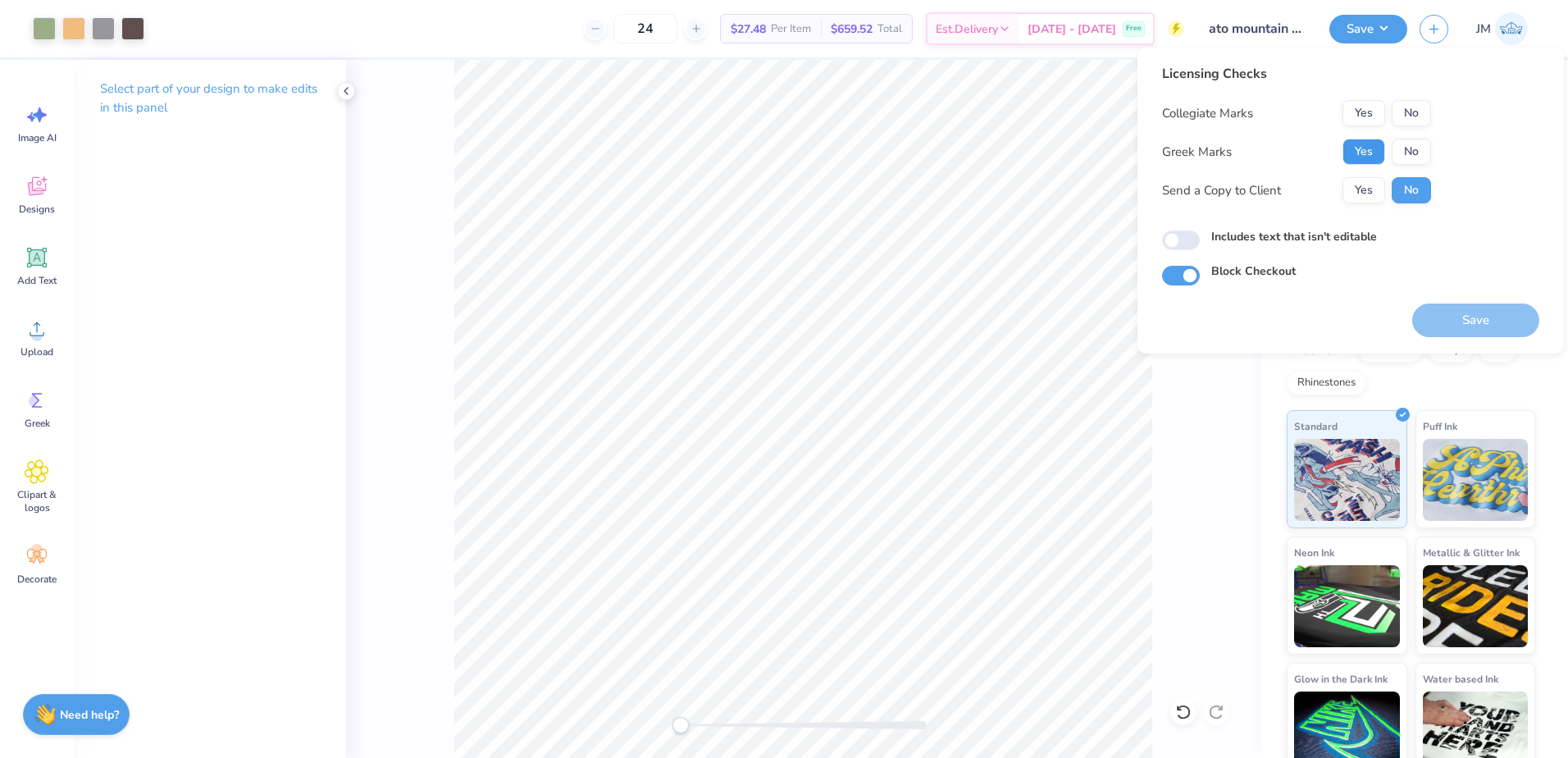
click at [1360, 143] on button "Yes" at bounding box center [1363, 152] width 43 height 27
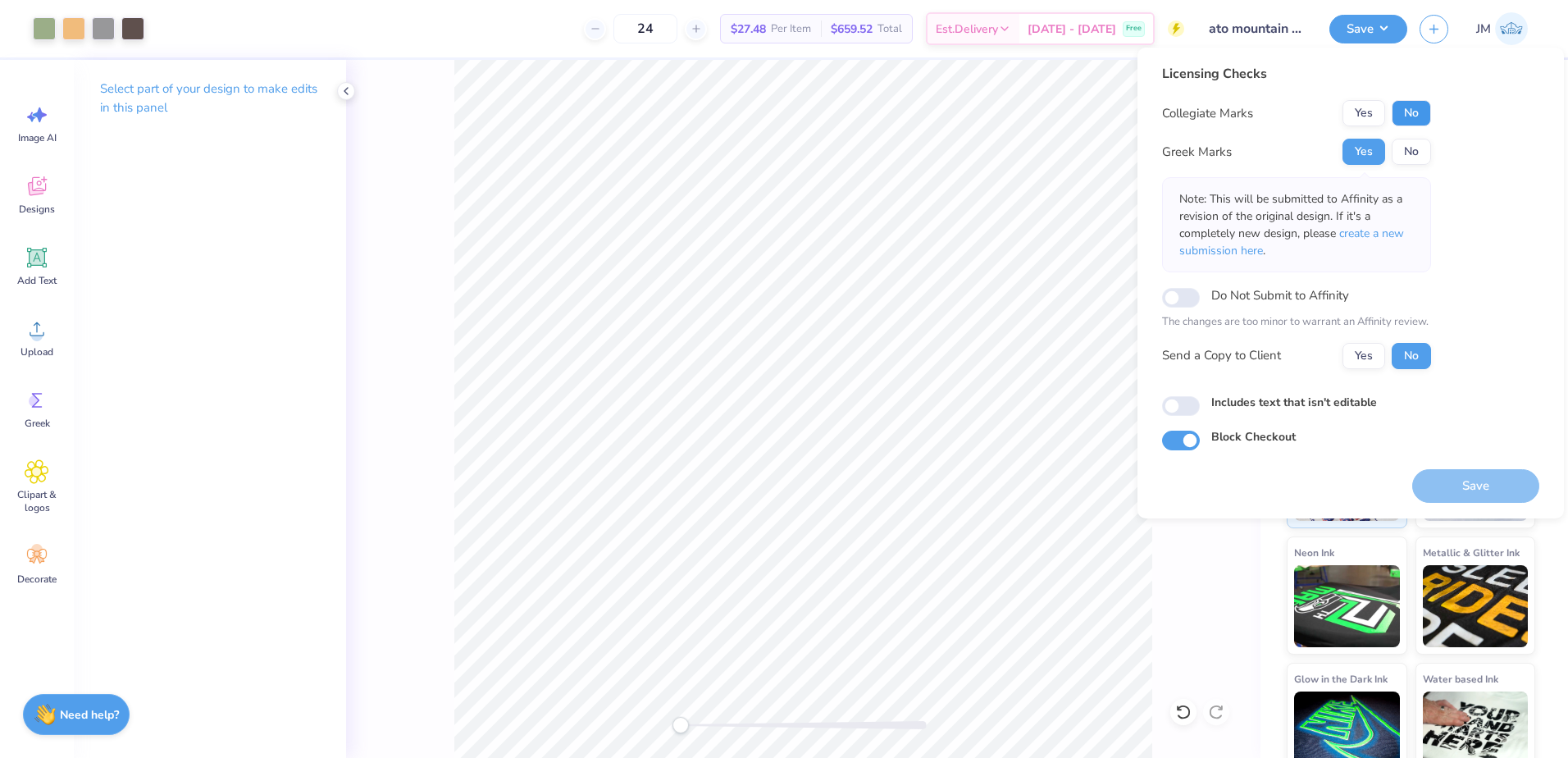
click at [1408, 116] on button "No" at bounding box center [1410, 113] width 39 height 27
click at [1489, 482] on button "Save" at bounding box center [1476, 485] width 127 height 33
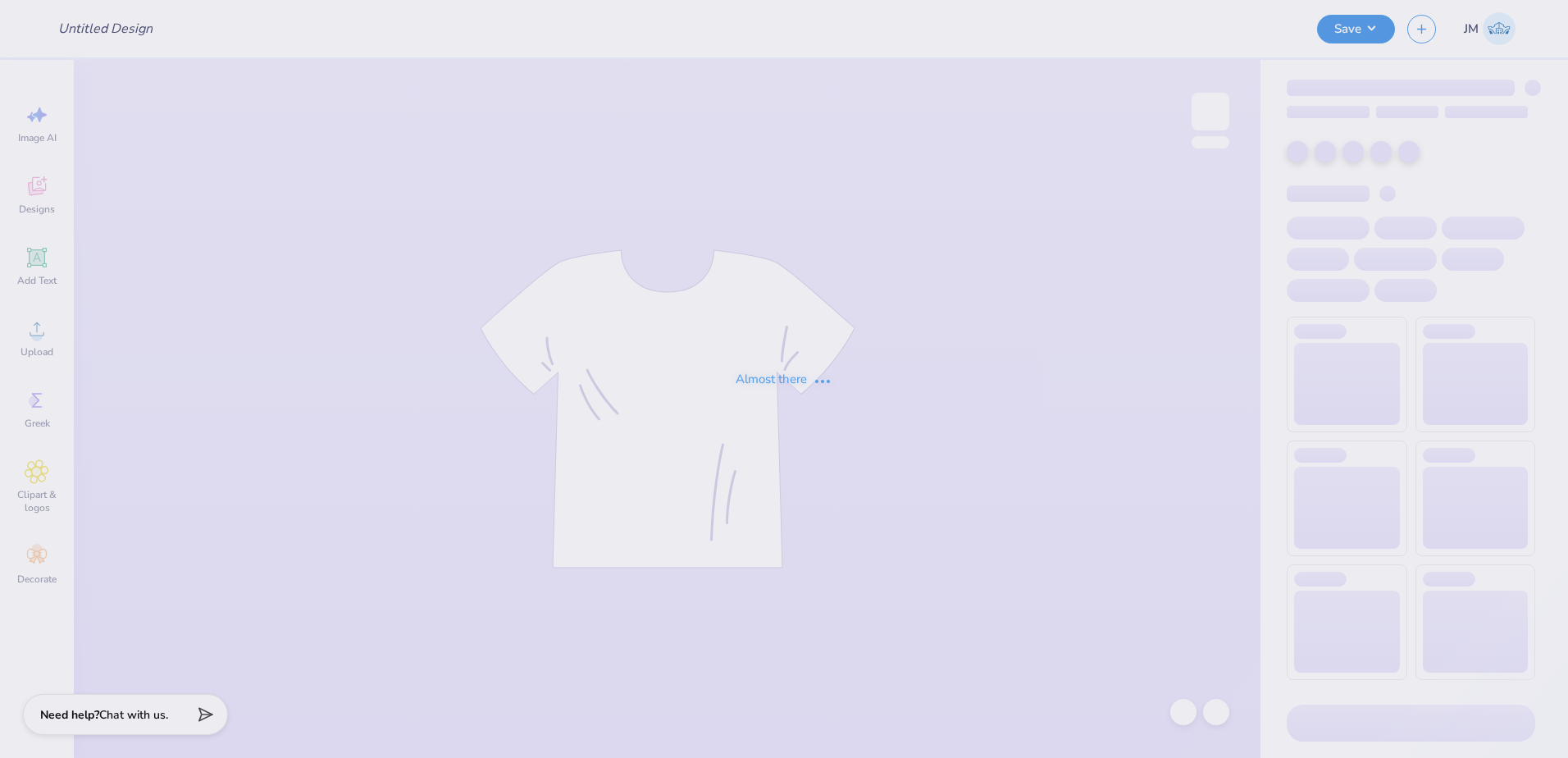
type input "Her Campus shirts"
